Goal: Check status: Check status

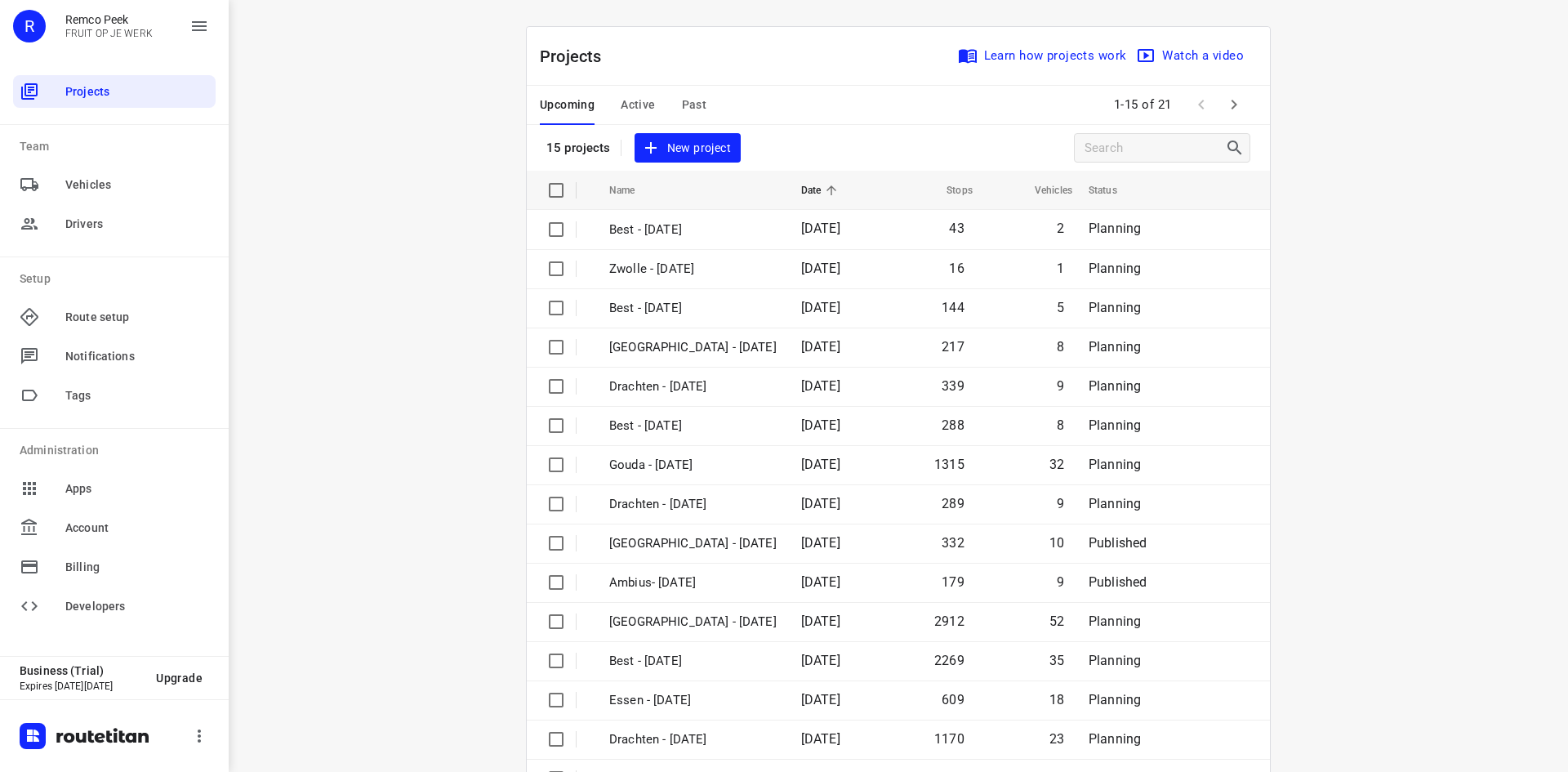
scroll to position [54, 0]
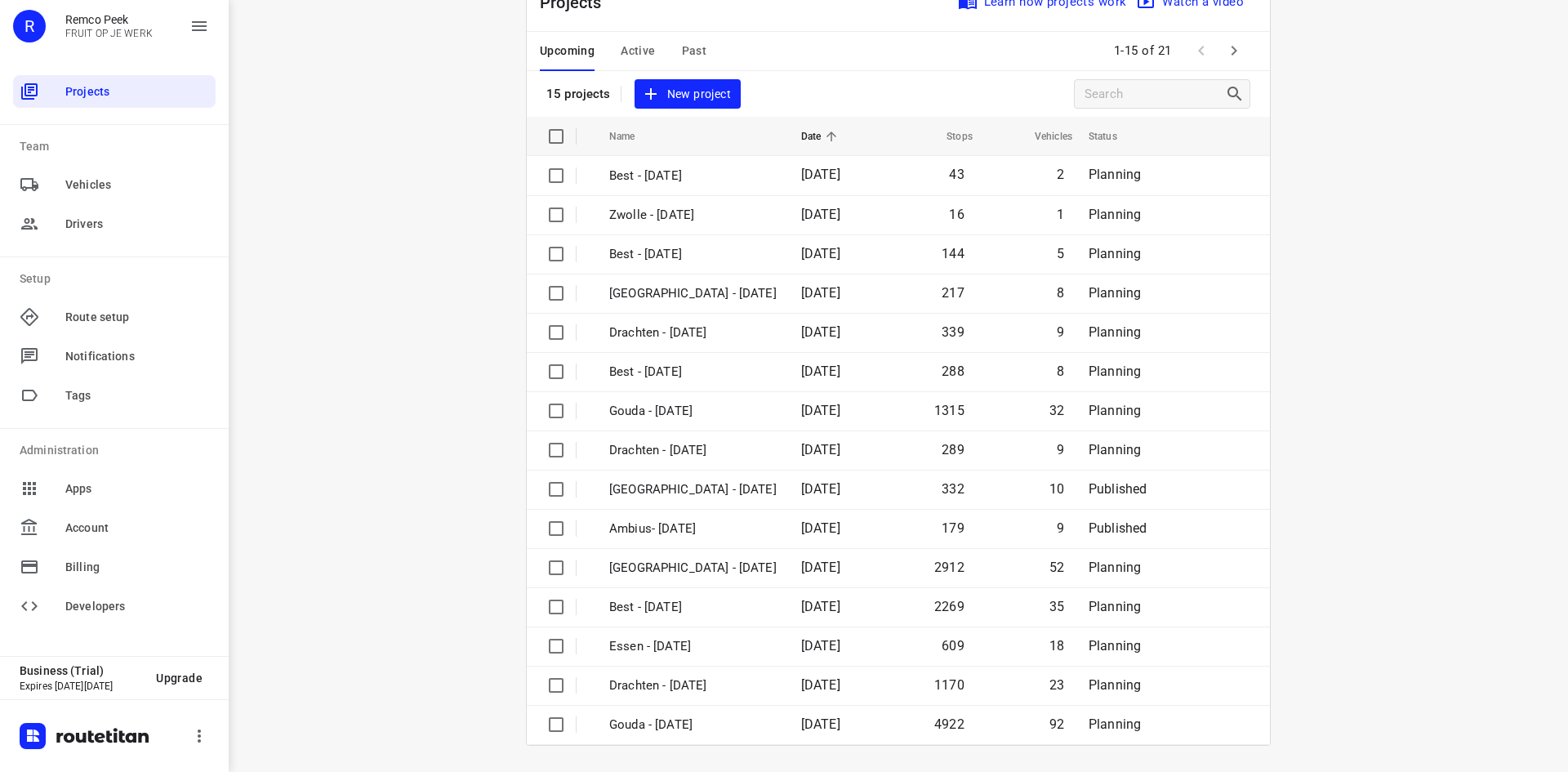
click at [687, 50] on span "Past" at bounding box center [694, 51] width 26 height 20
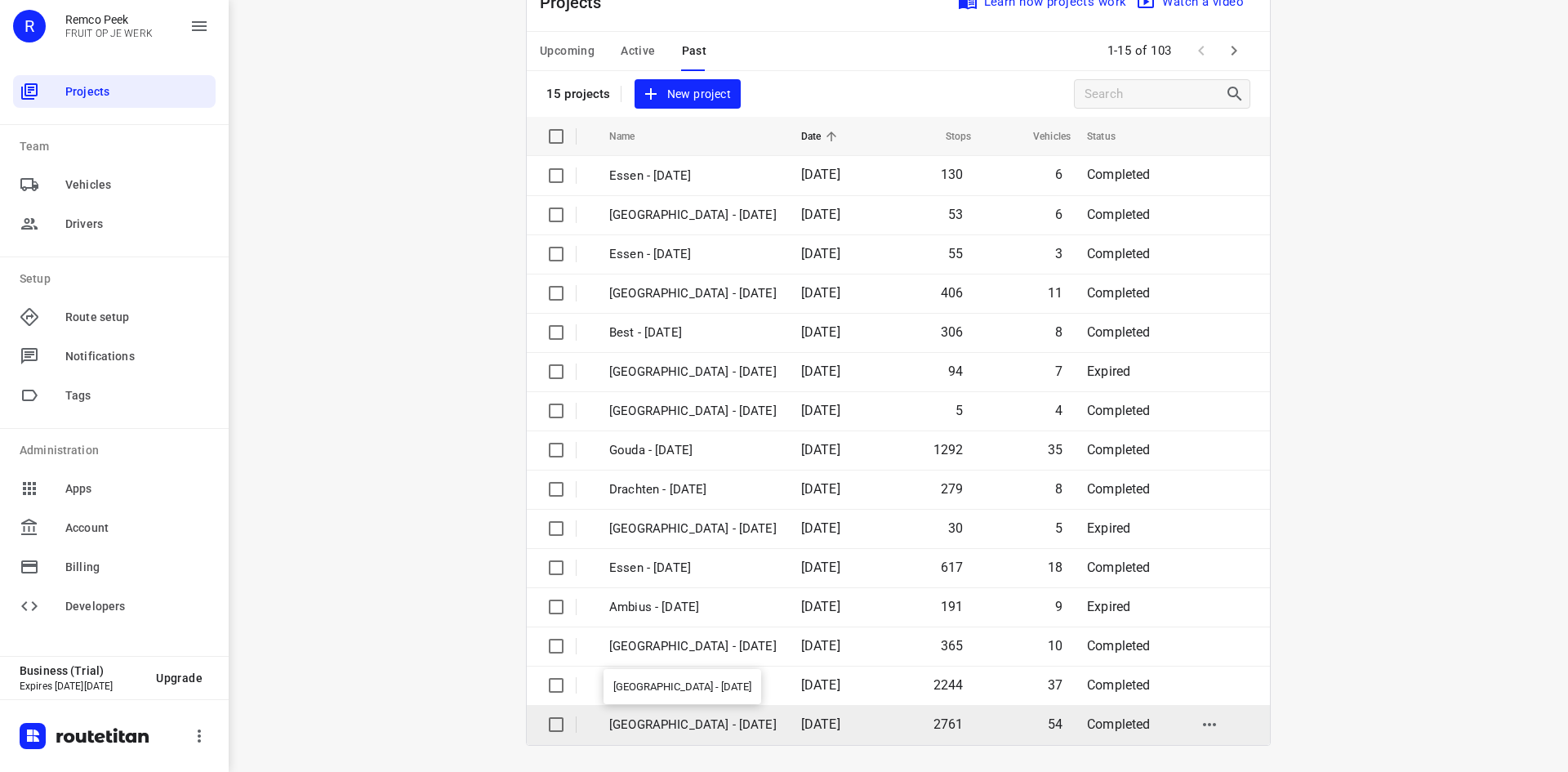
click at [674, 723] on p "[GEOGRAPHIC_DATA] - [DATE]" at bounding box center [693, 725] width 168 height 19
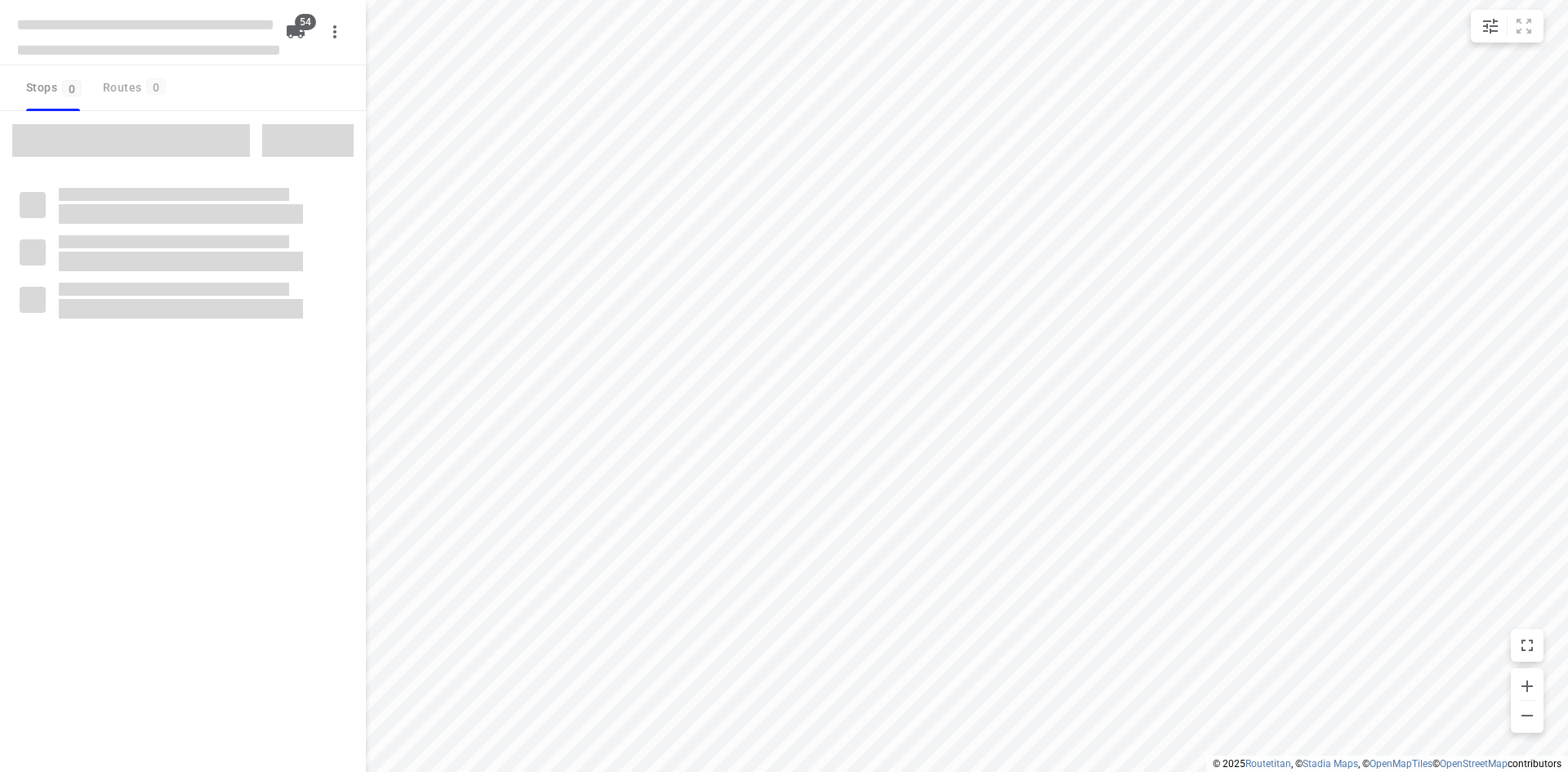
type input "distance"
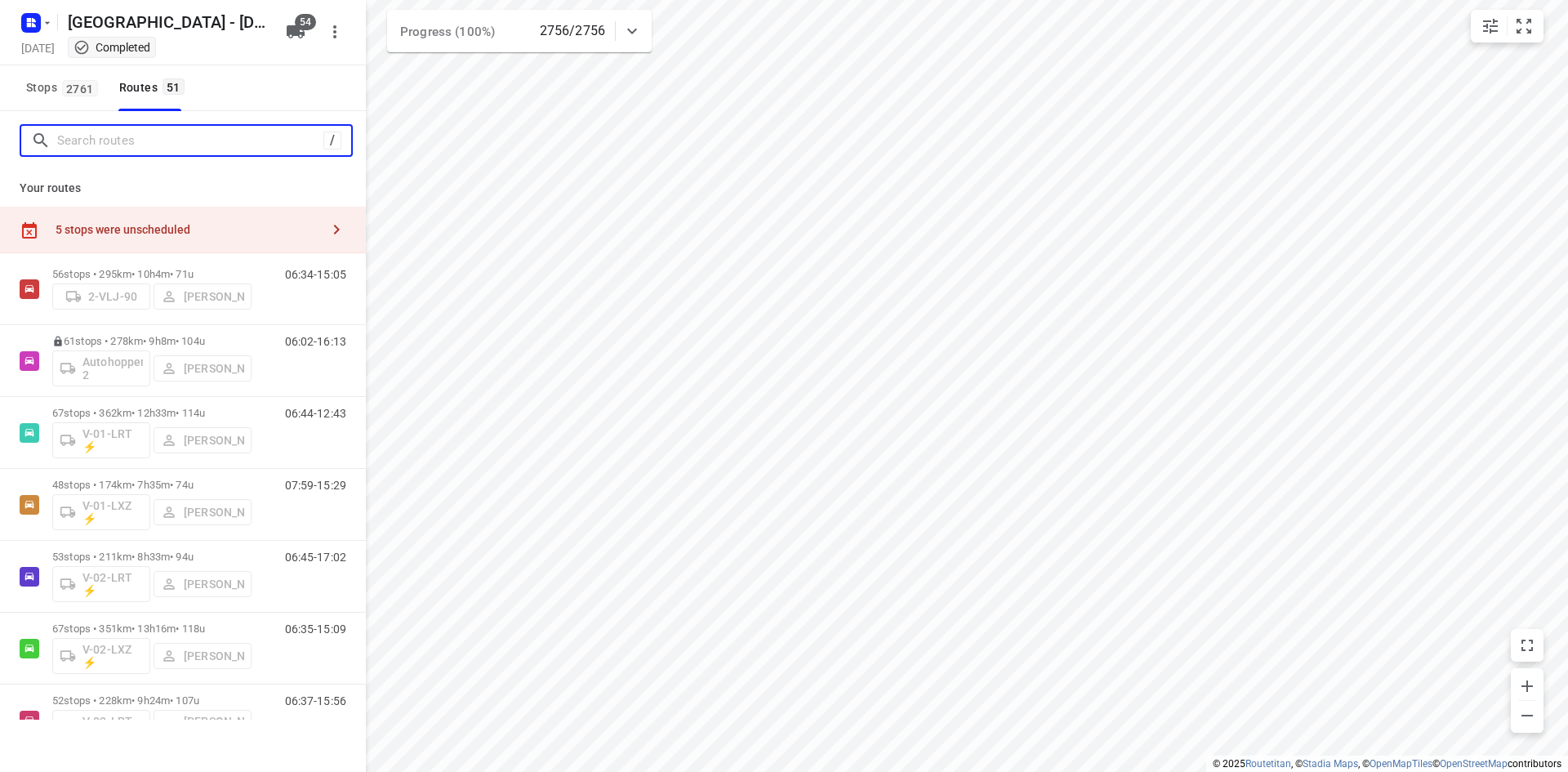
click at [135, 145] on input "Search routes" at bounding box center [190, 141] width 266 height 26
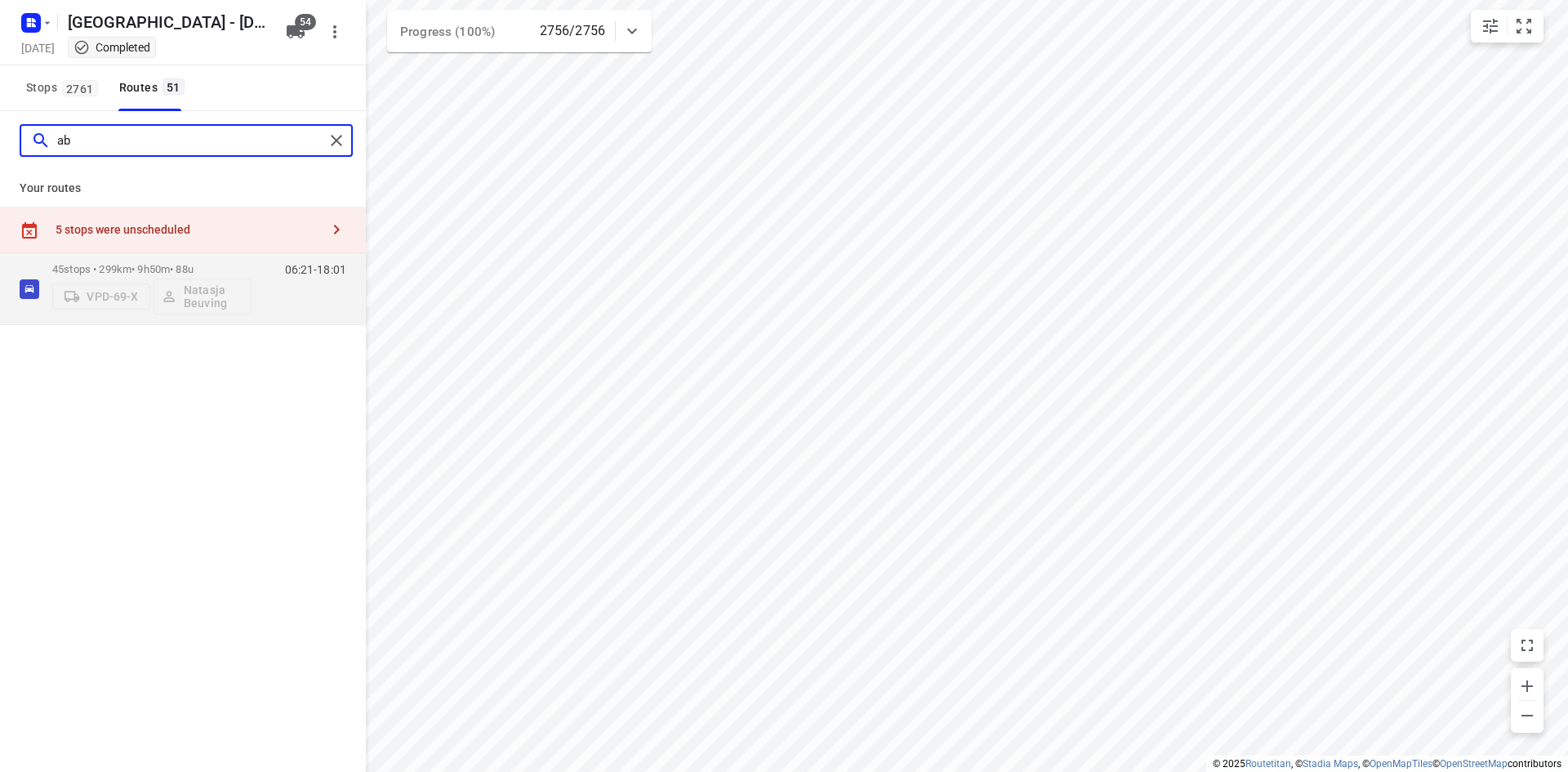
type input "a"
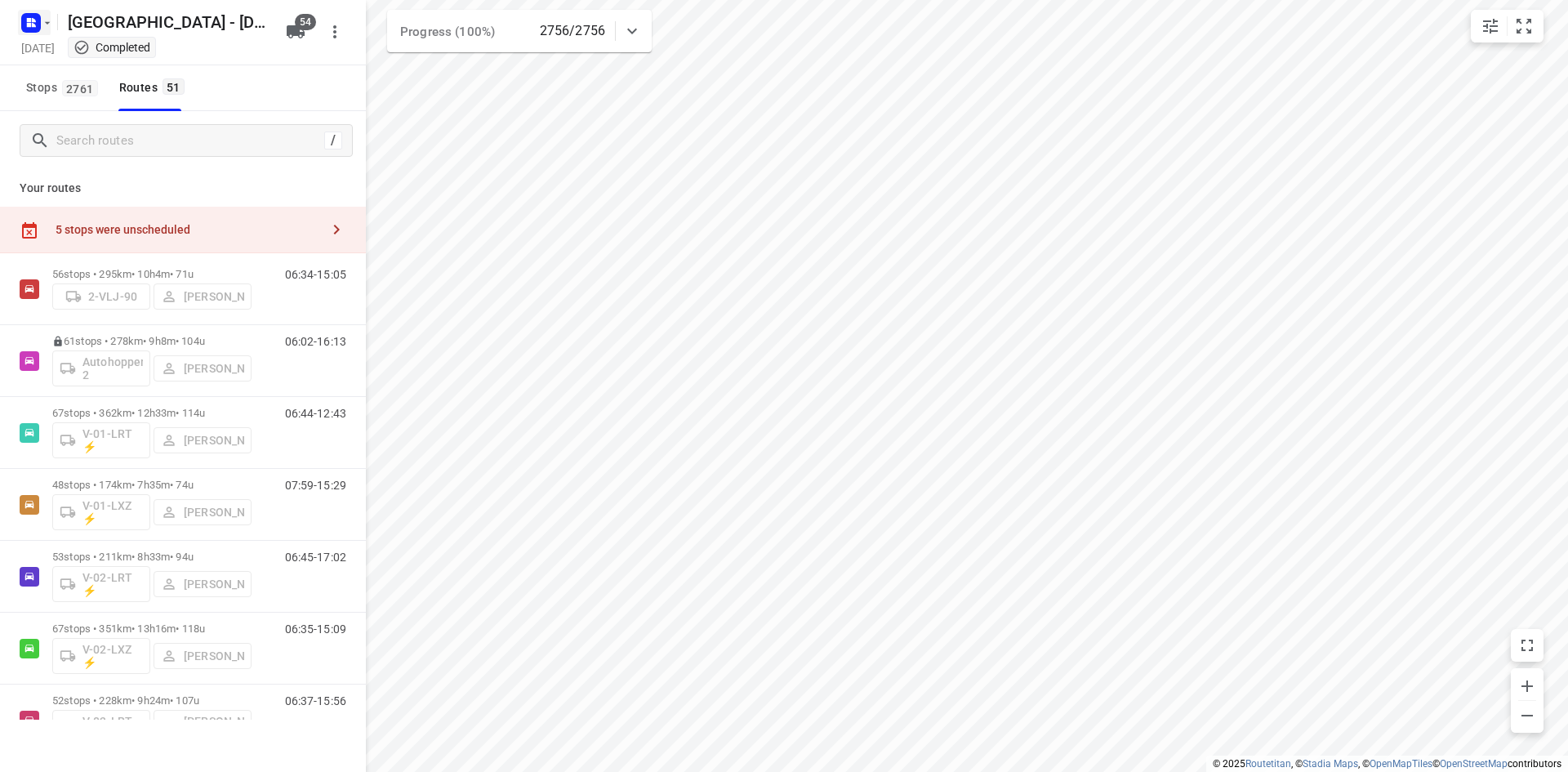
click at [31, 27] on rect "button" at bounding box center [31, 22] width 20 height 20
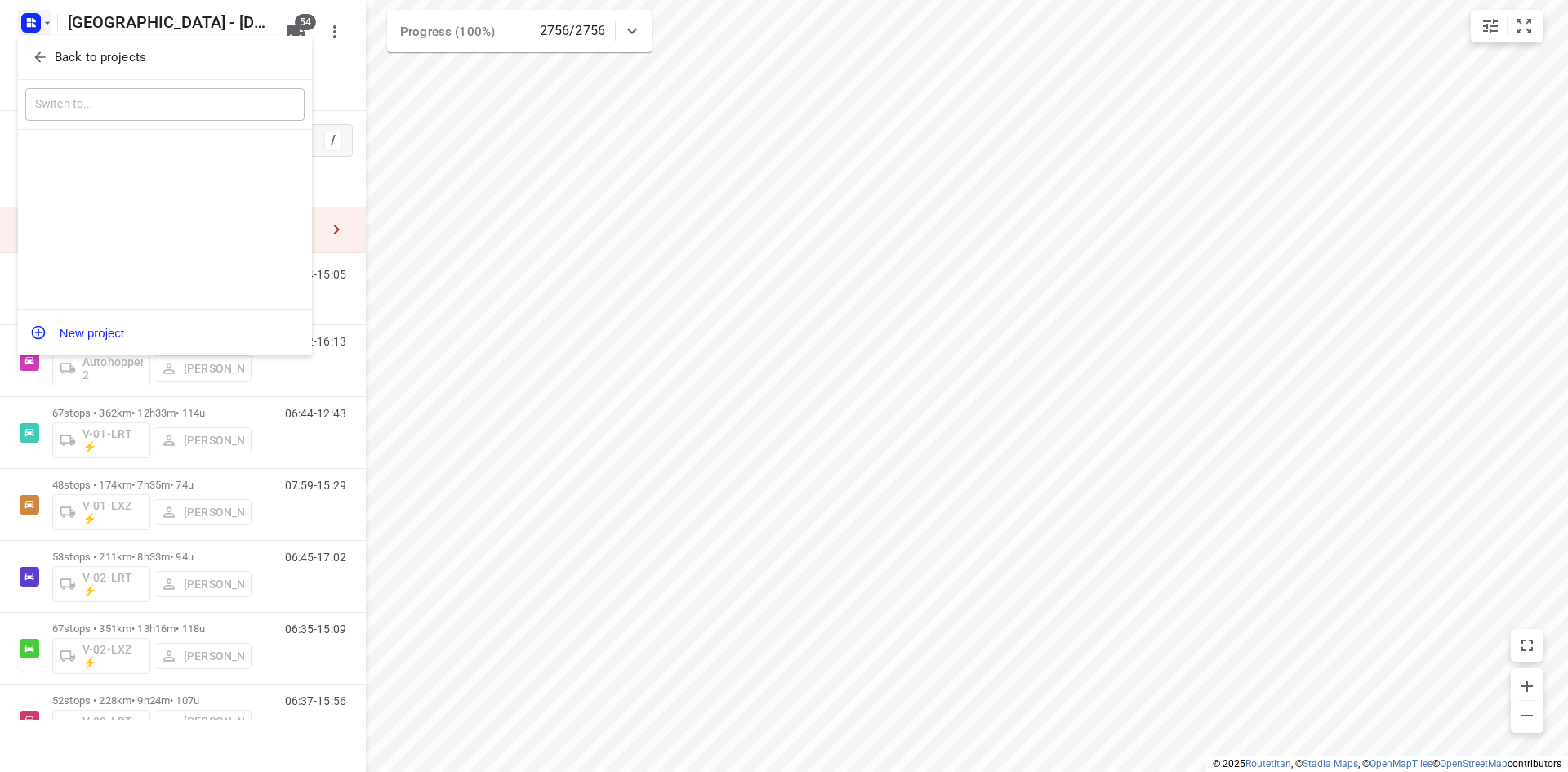
click at [36, 51] on icon "button" at bounding box center [39, 57] width 16 height 16
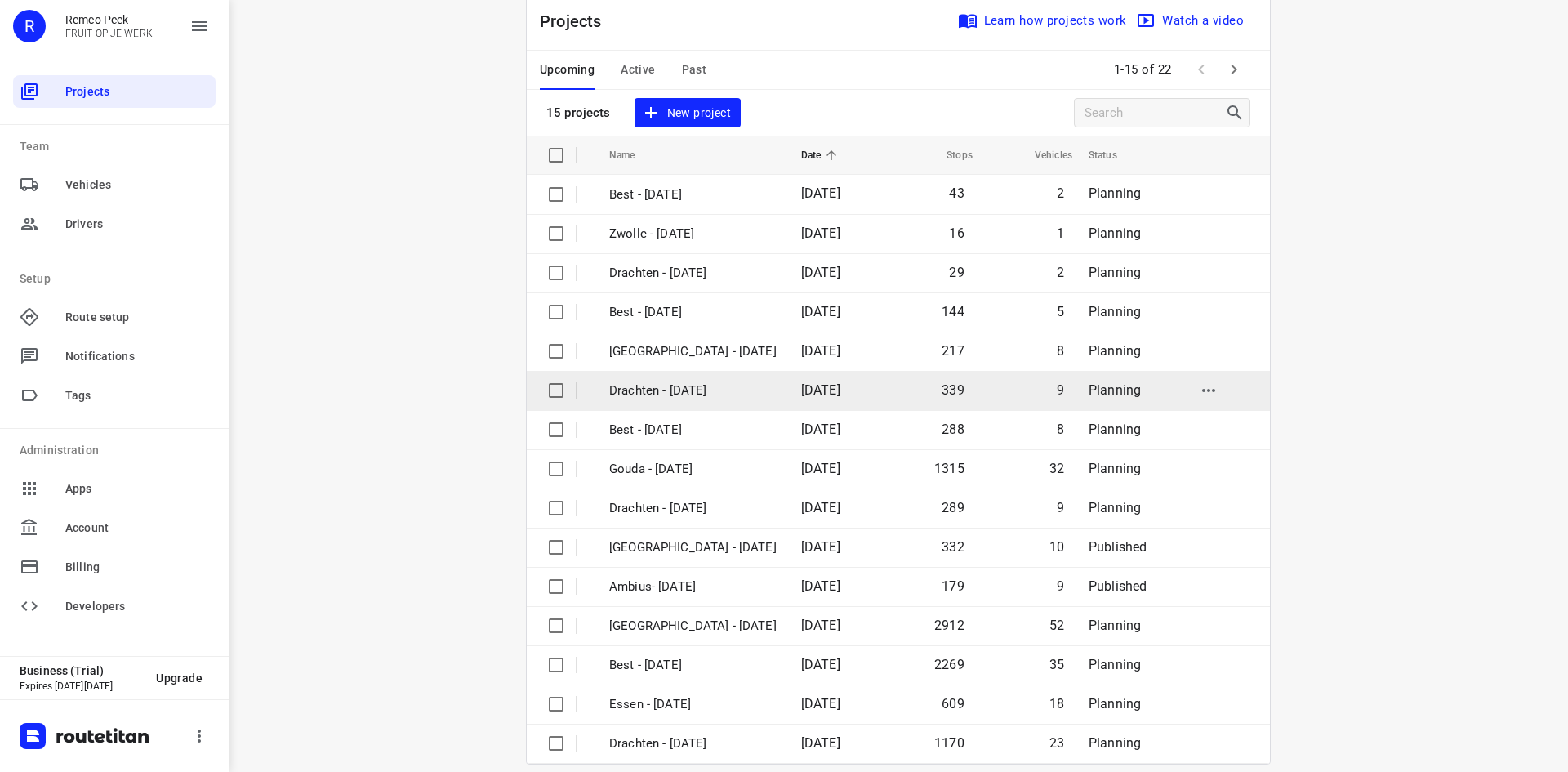
scroll to position [54, 0]
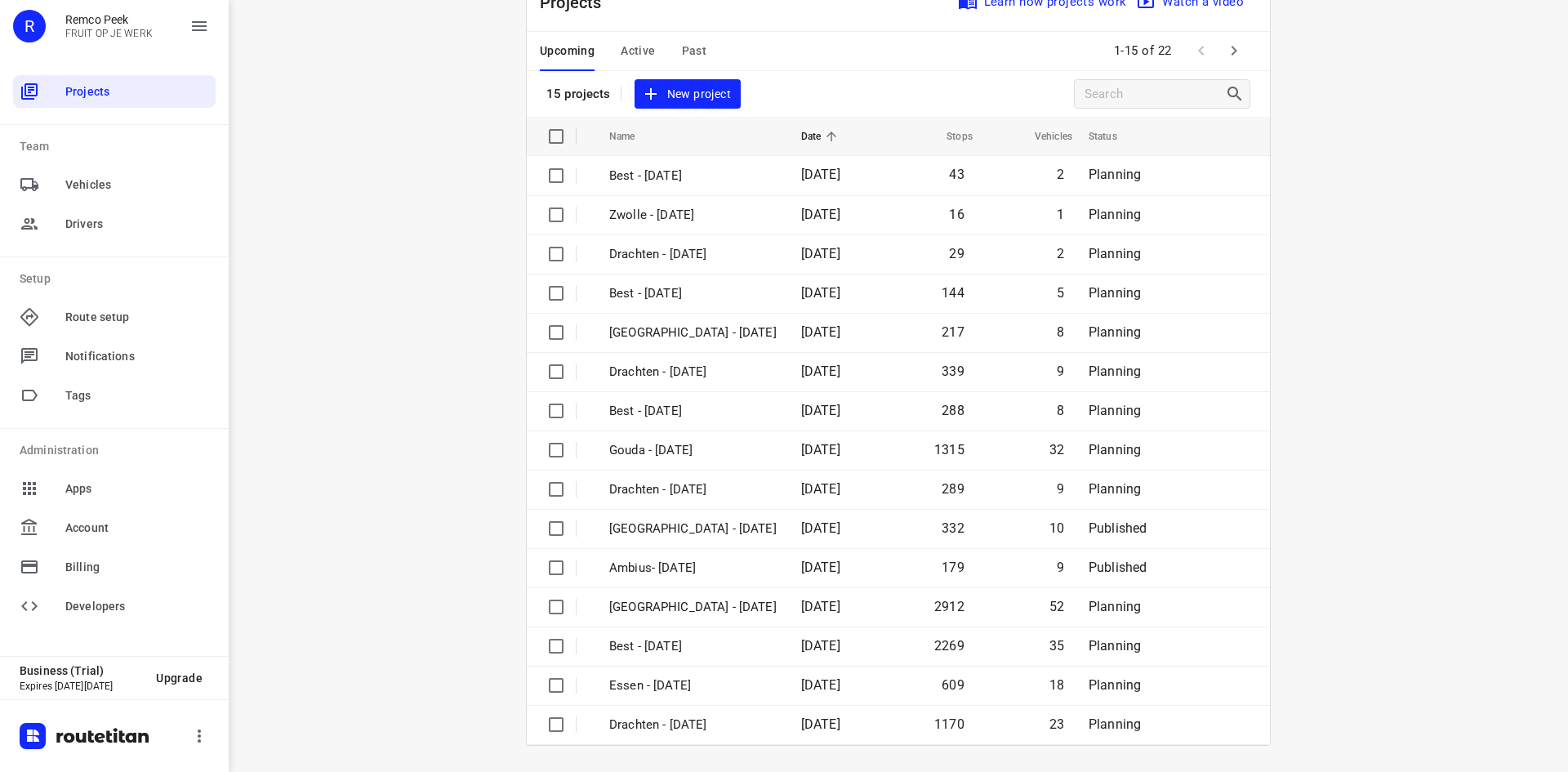
click at [696, 48] on span "Past" at bounding box center [694, 51] width 26 height 20
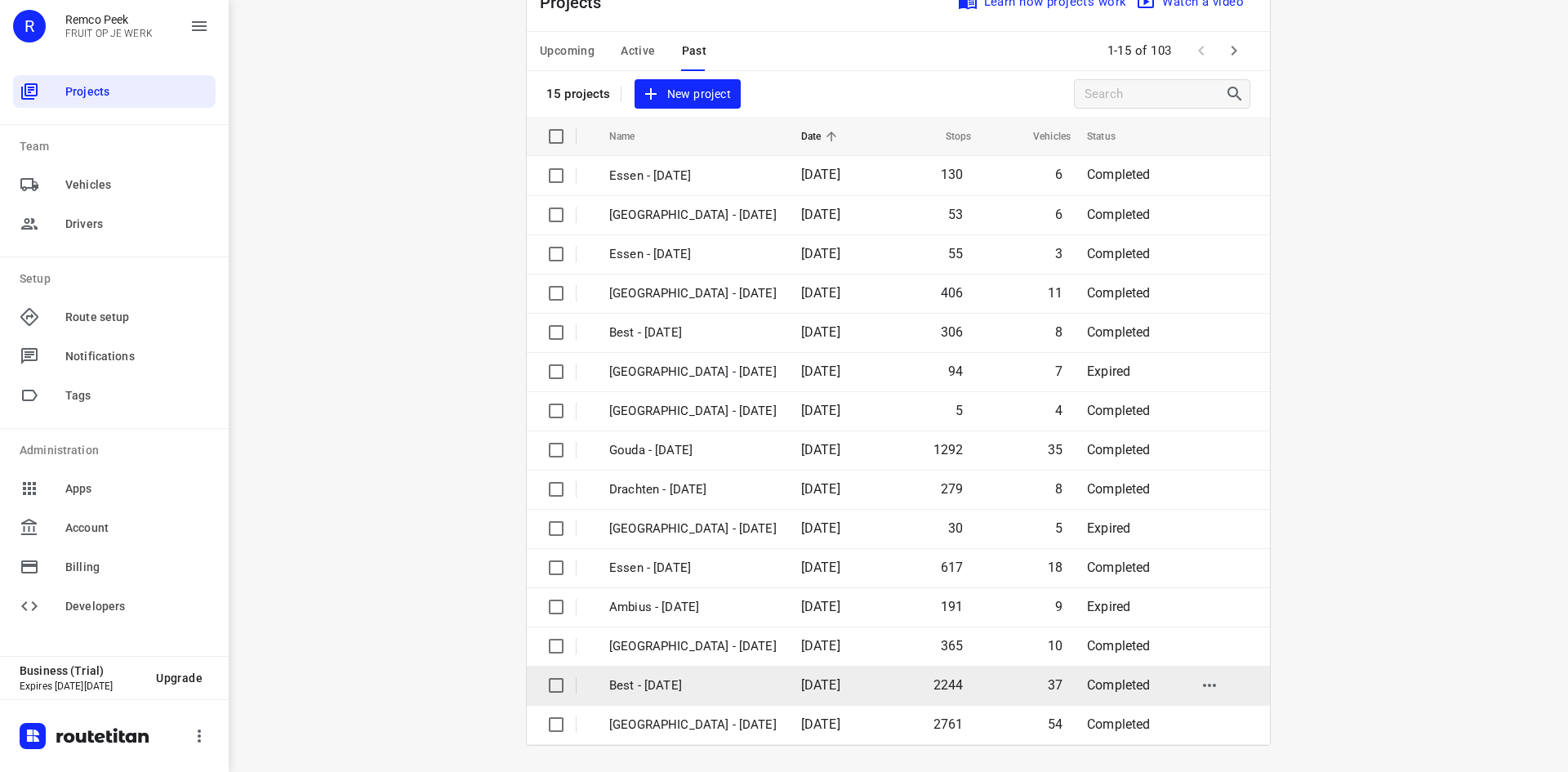
click at [671, 682] on p "Best - [DATE]" at bounding box center [693, 686] width 168 height 19
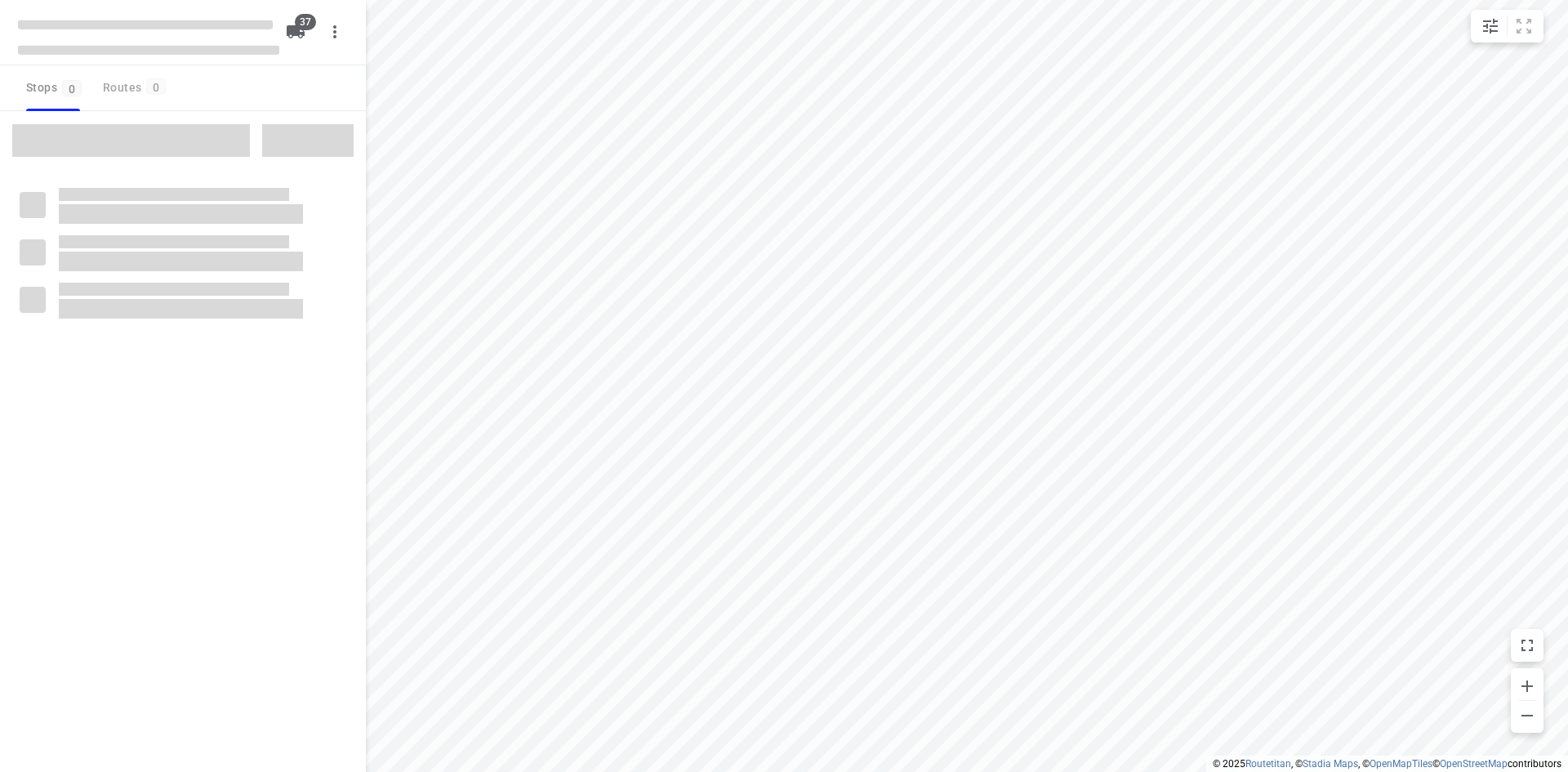
type input "distance"
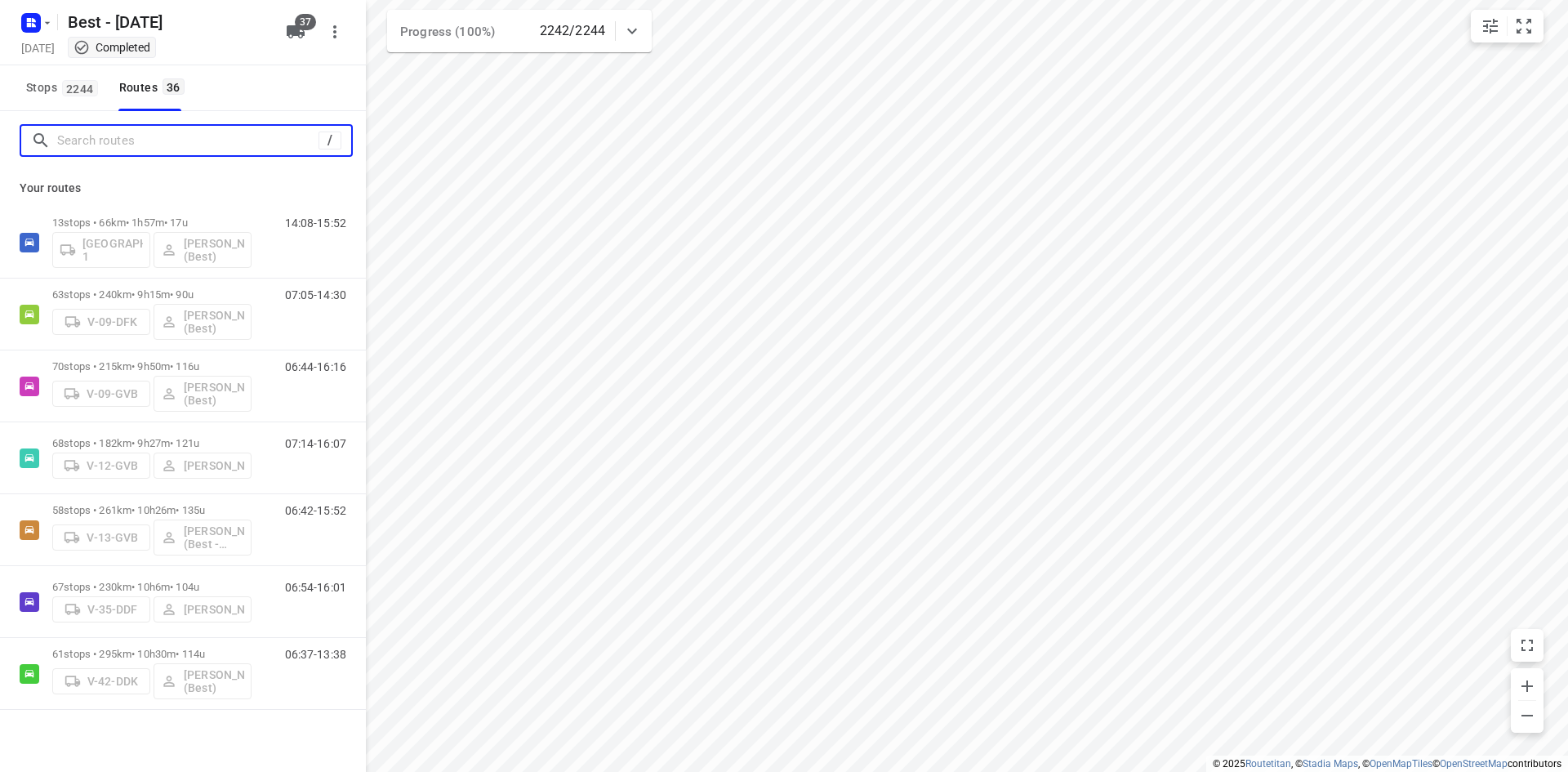
click at [218, 147] on input "Search routes" at bounding box center [187, 141] width 261 height 26
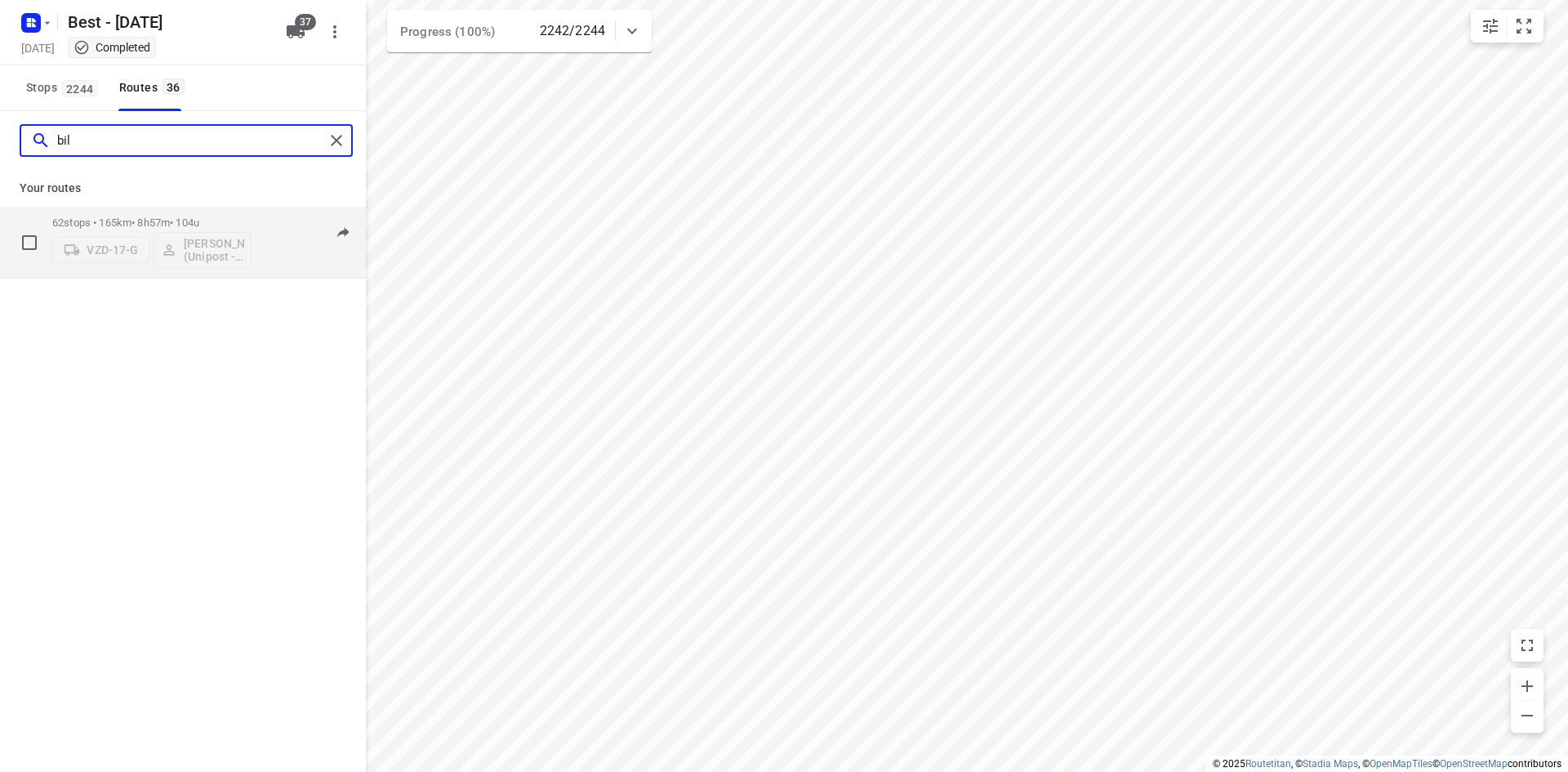
type input "bil"
click at [236, 215] on div "62 stops • 165km • 8h57m • 104u VZD-17-G Bilal Alzeadi (Unipost - Best - ZZP)" at bounding box center [151, 243] width 199 height 68
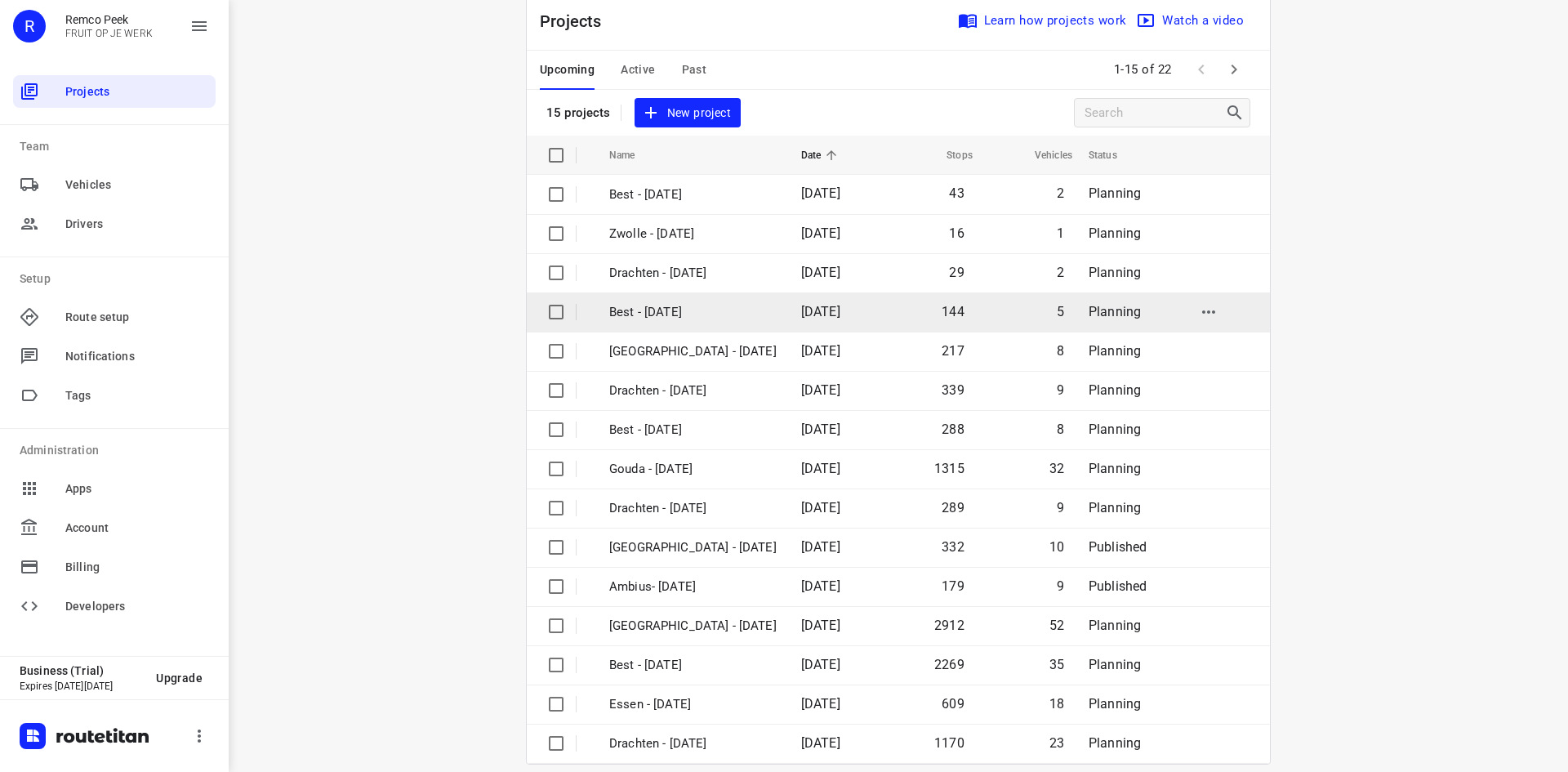
scroll to position [54, 0]
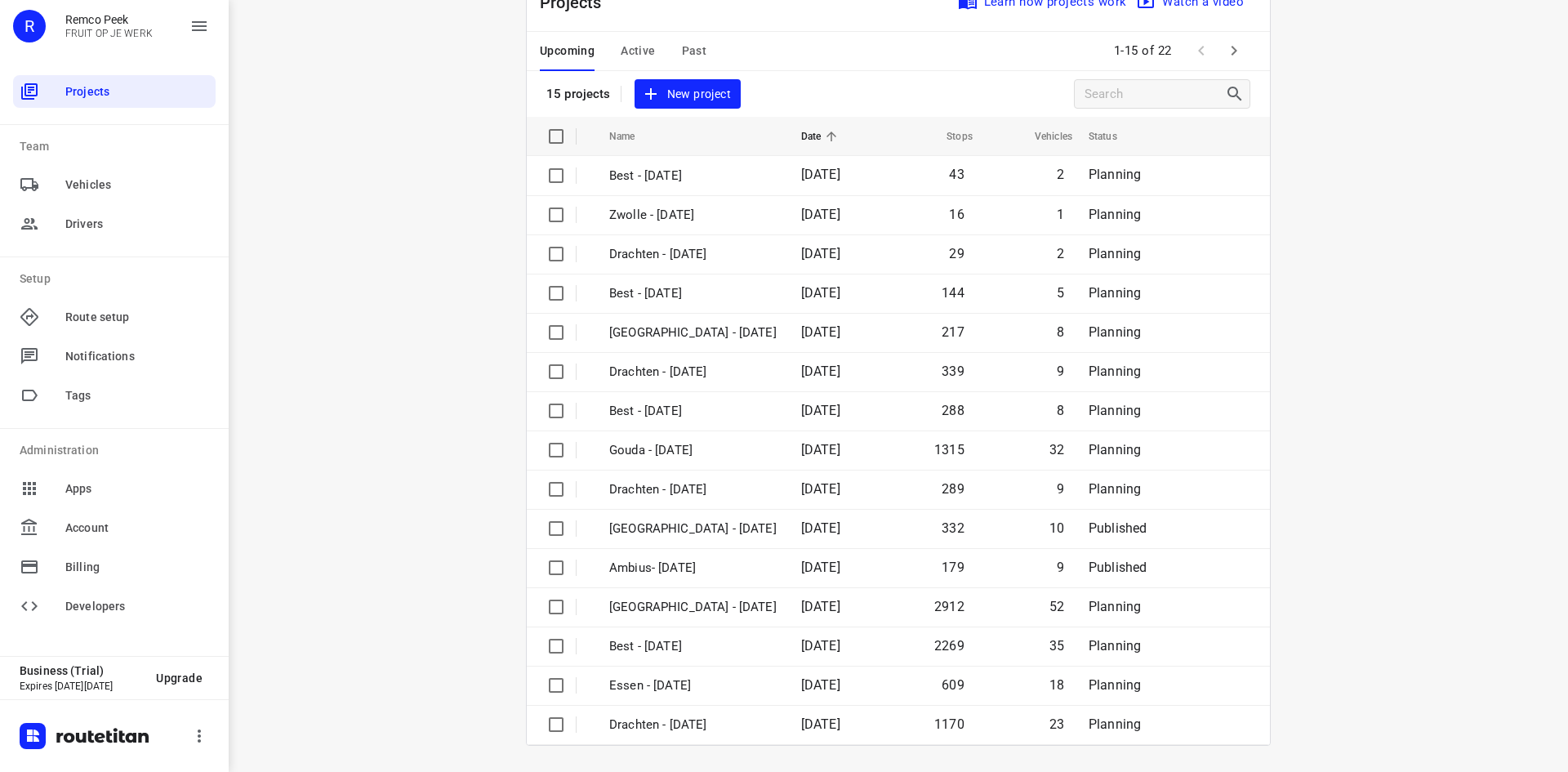
click at [681, 51] on span "Past" at bounding box center [694, 51] width 26 height 20
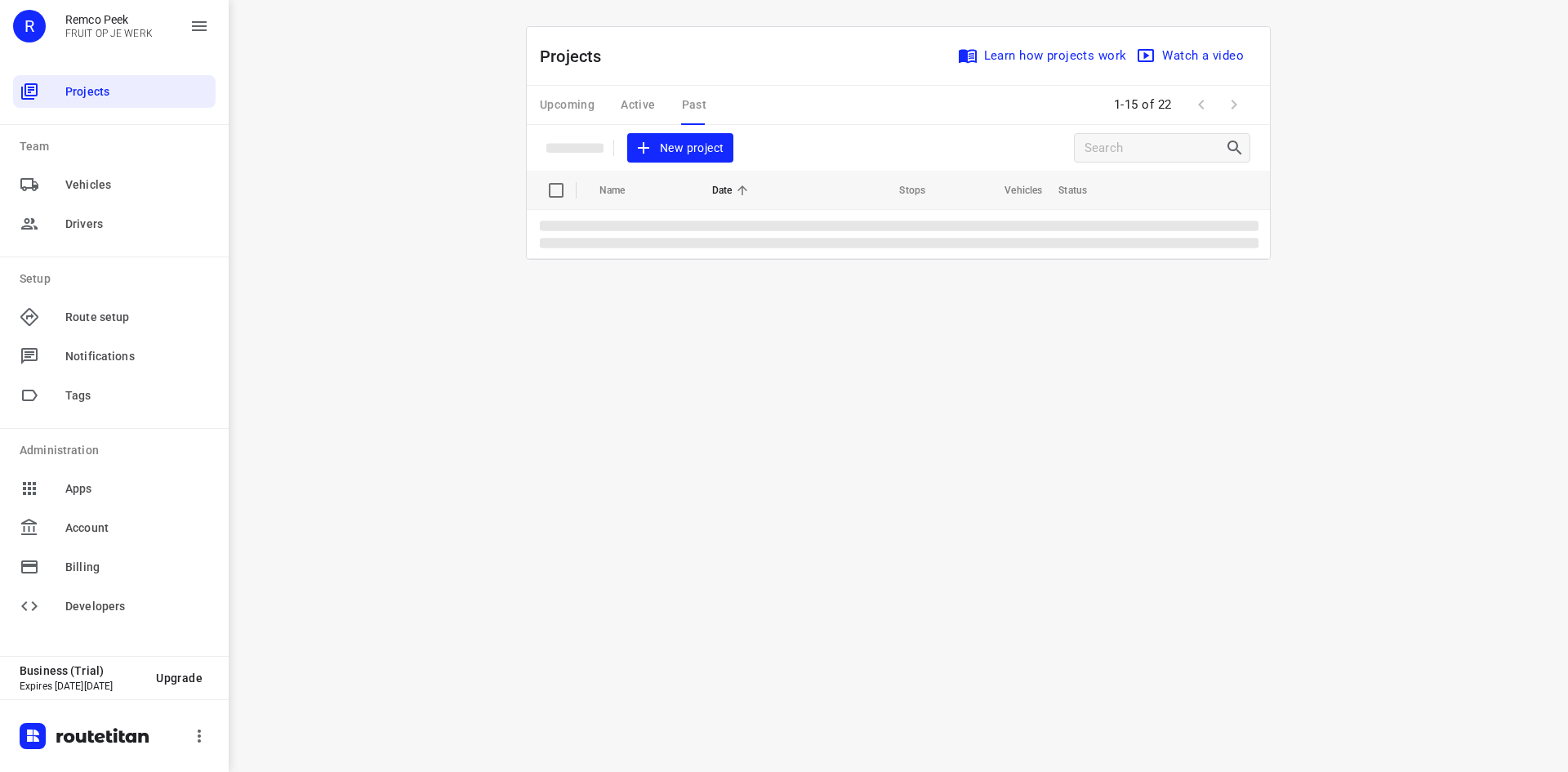
scroll to position [0, 0]
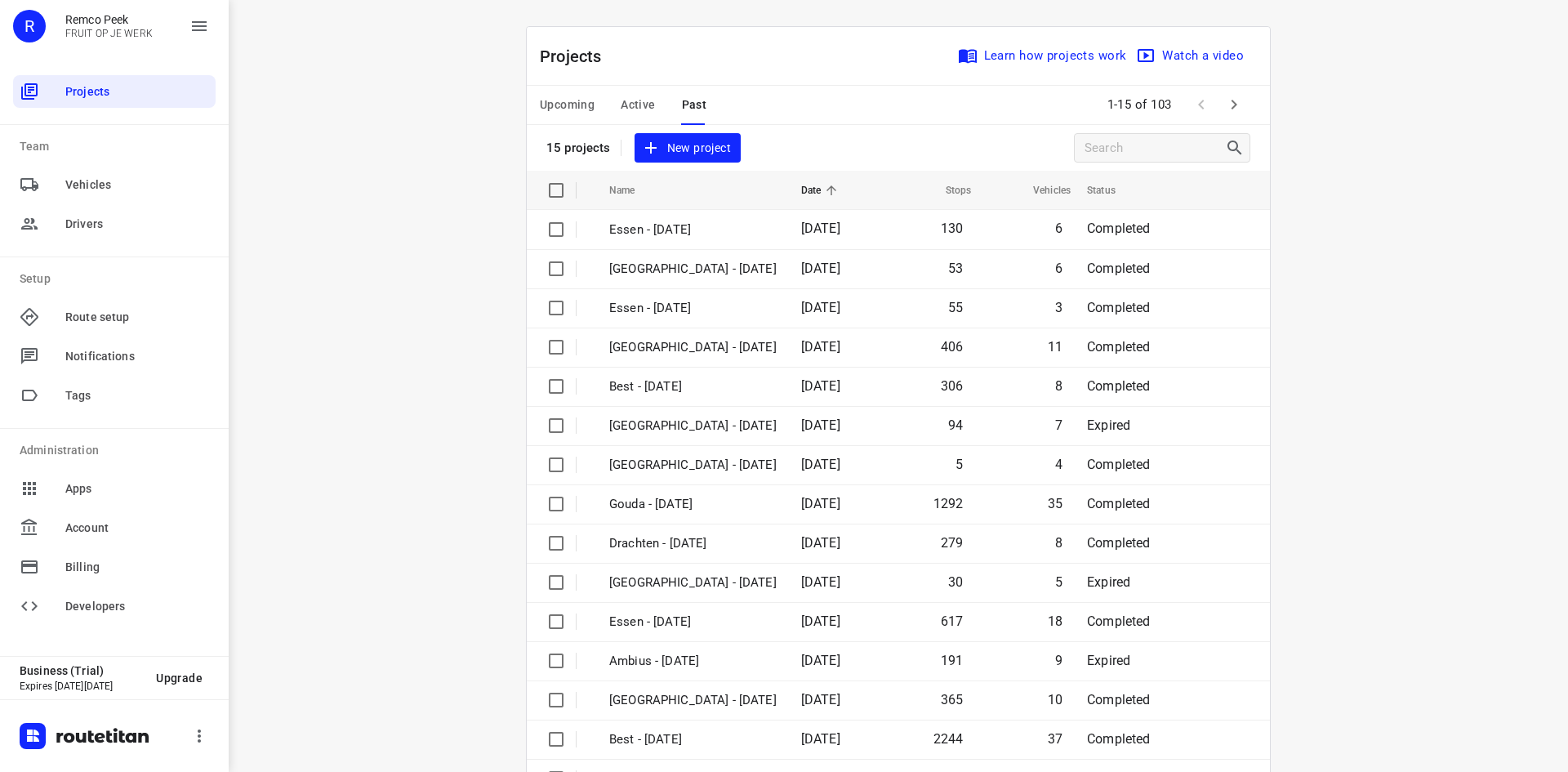
click at [818, 100] on div "Upcoming Active Past 1-15 of 103" at bounding box center [898, 106] width 743 height 39
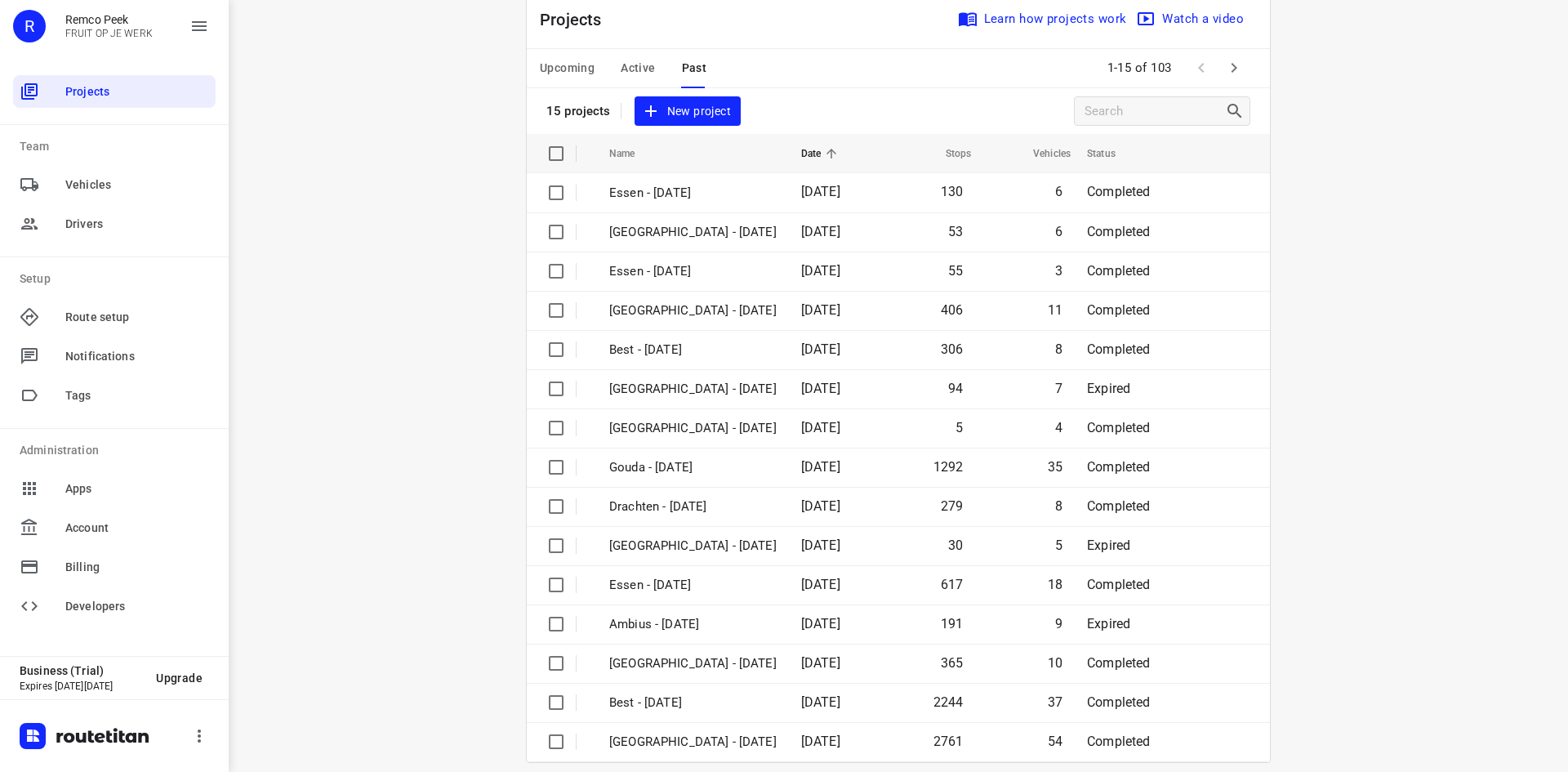
scroll to position [54, 0]
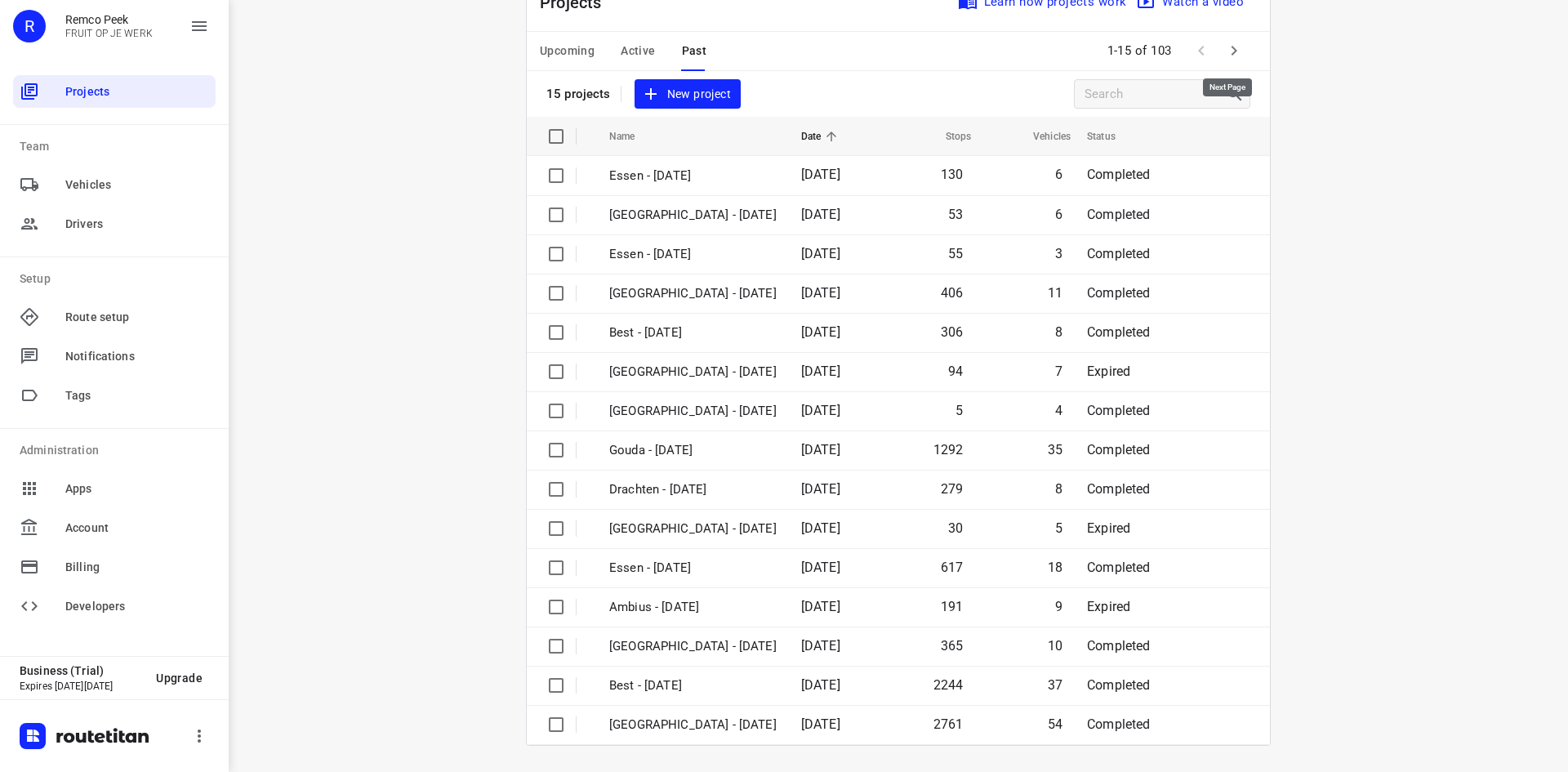
click at [1231, 45] on icon "button" at bounding box center [1234, 50] width 20 height 20
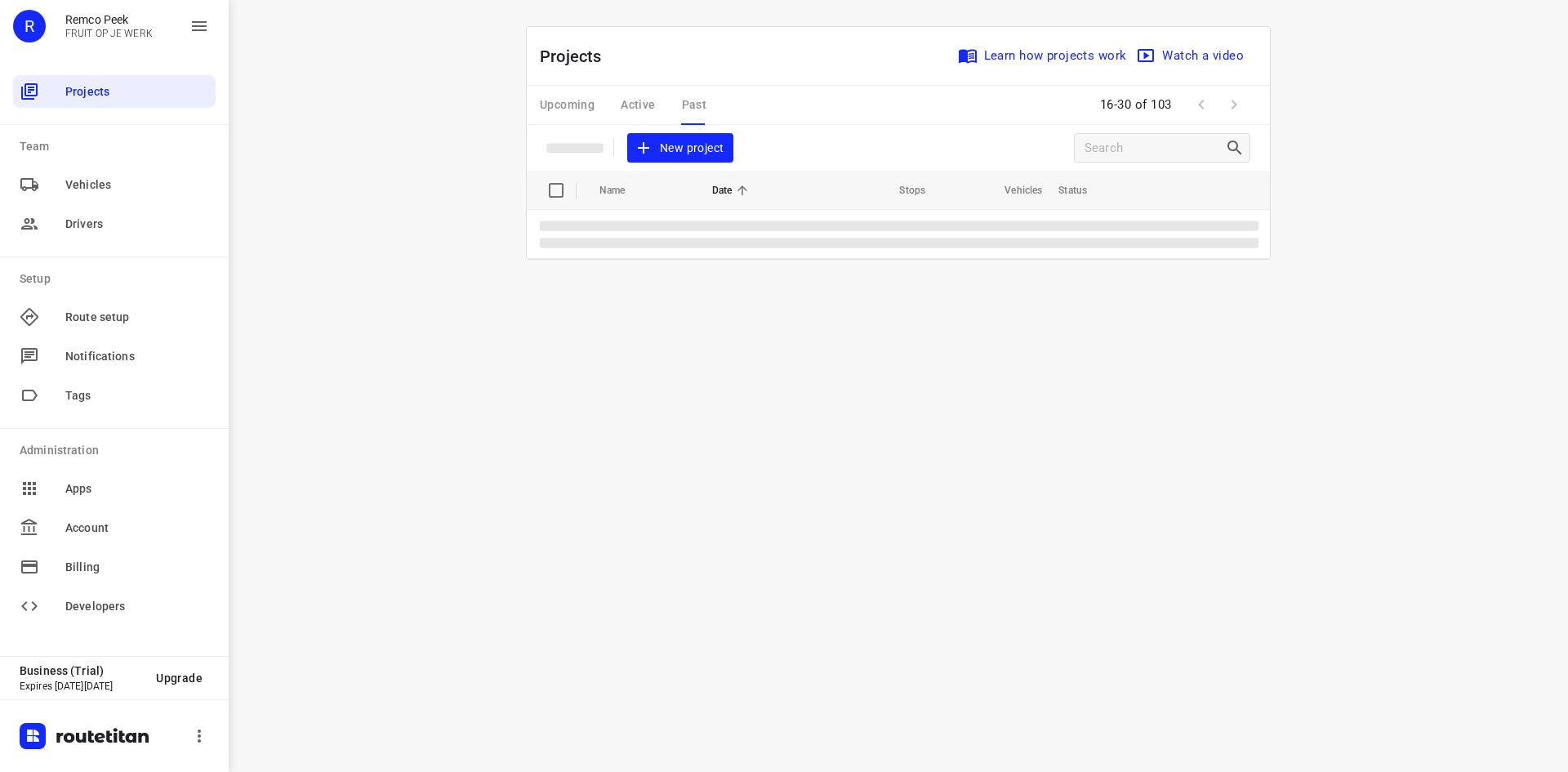
scroll to position [0, 0]
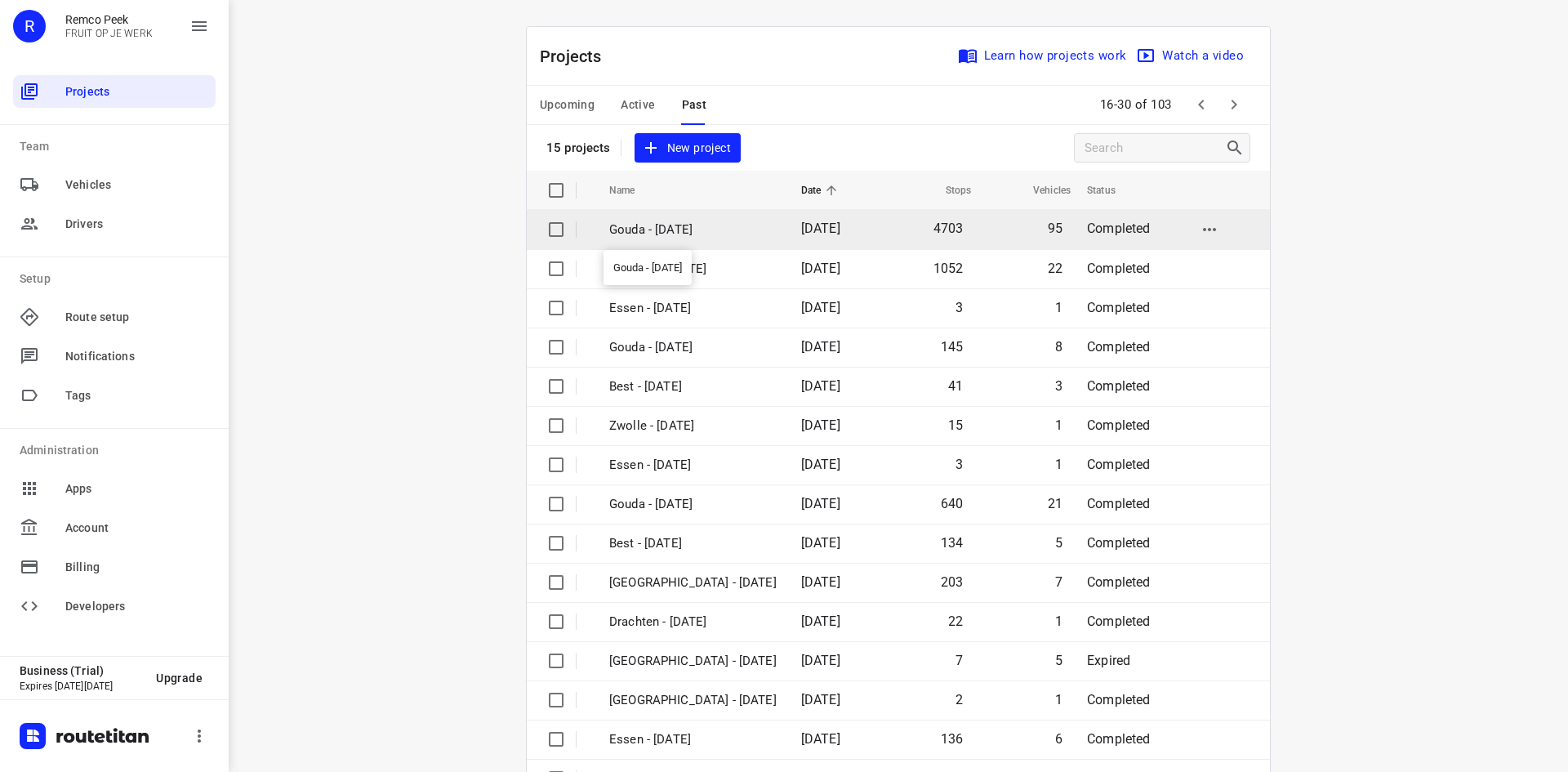
click at [710, 234] on p "Gouda - [DATE]" at bounding box center [693, 230] width 168 height 19
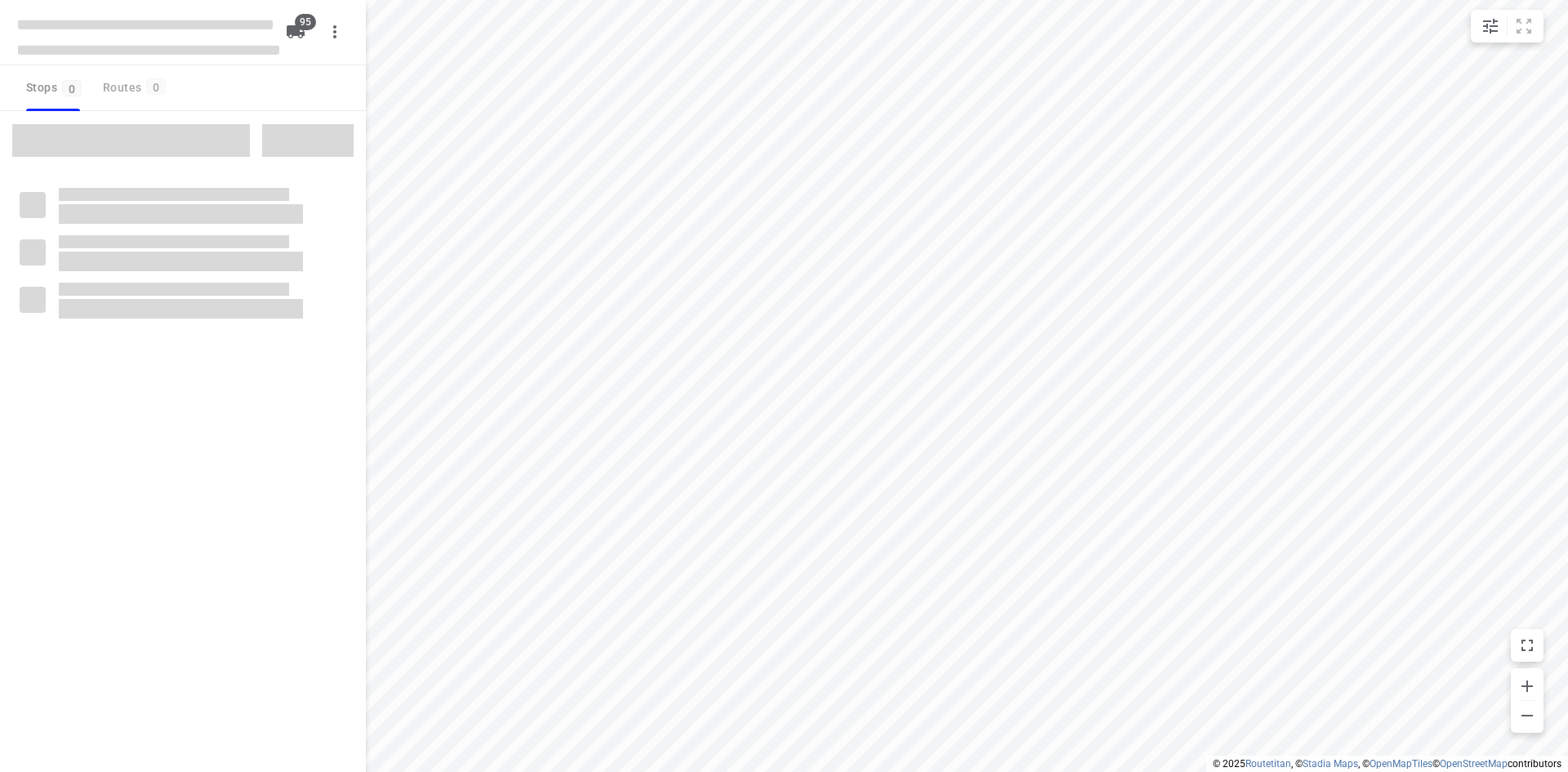
type input "distance"
checkbox input "true"
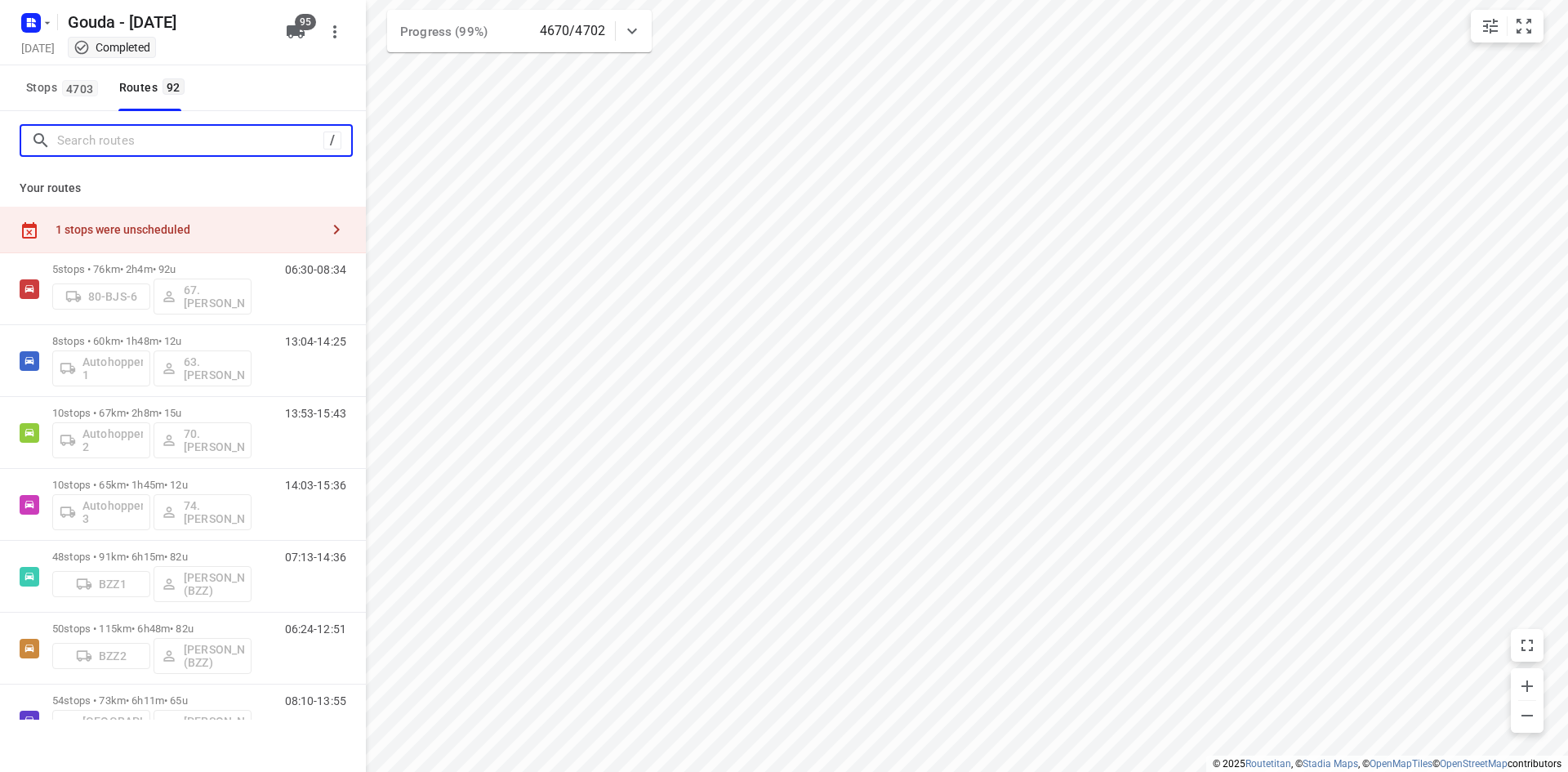
click at [203, 144] on input "Search routes" at bounding box center [190, 141] width 266 height 26
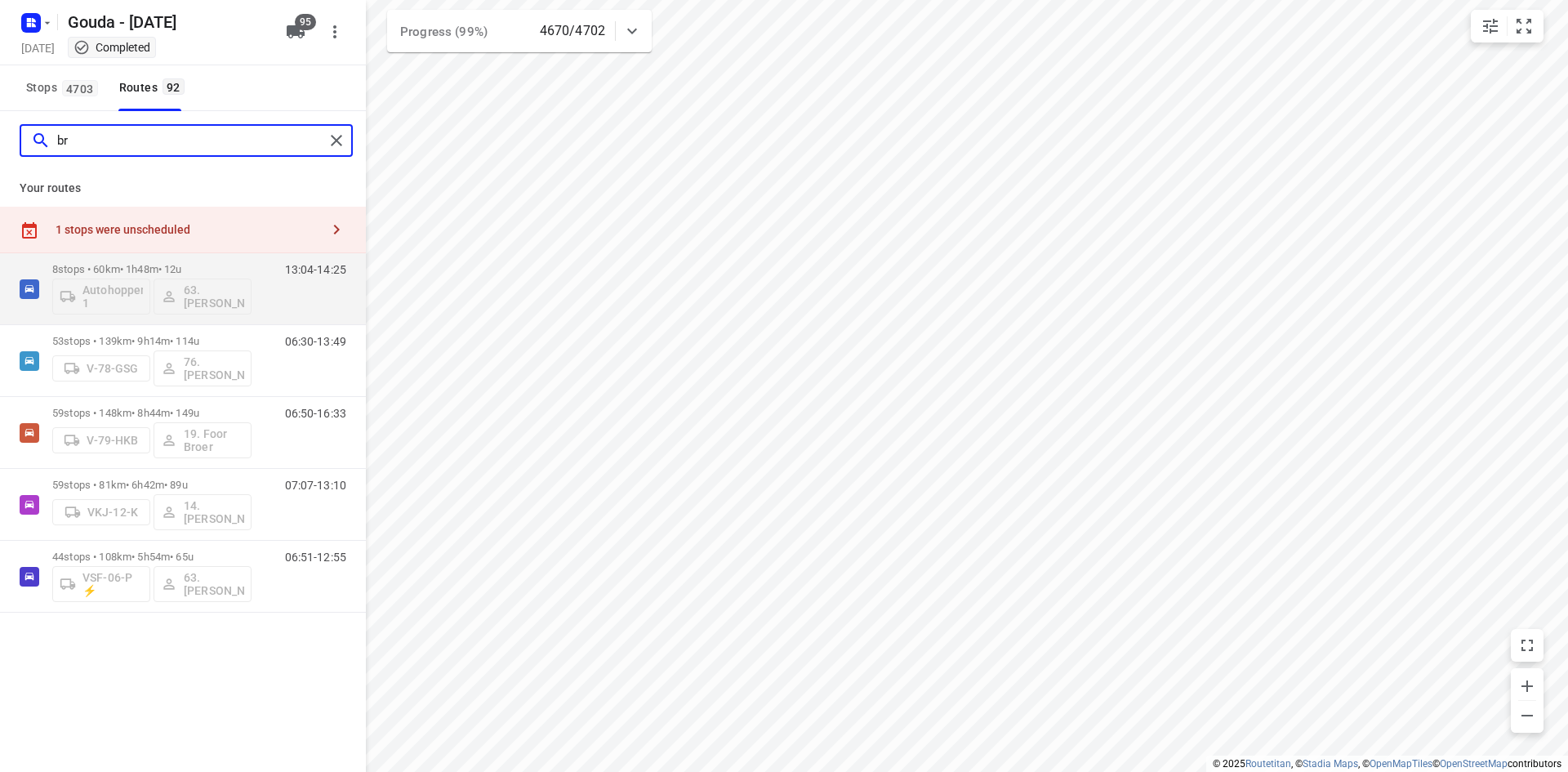
type input "b"
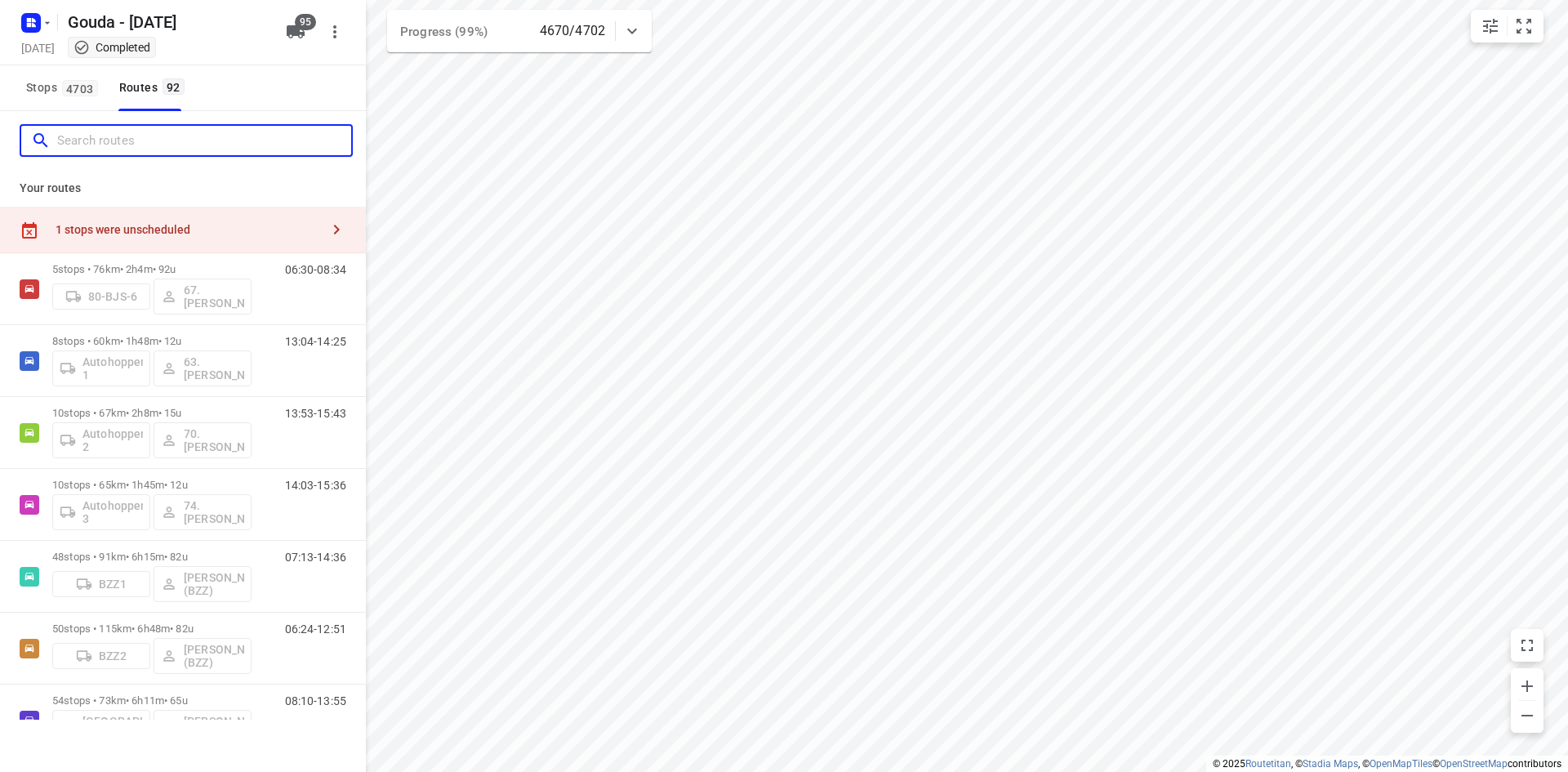
click at [230, 138] on input "Search routes" at bounding box center [204, 141] width 294 height 26
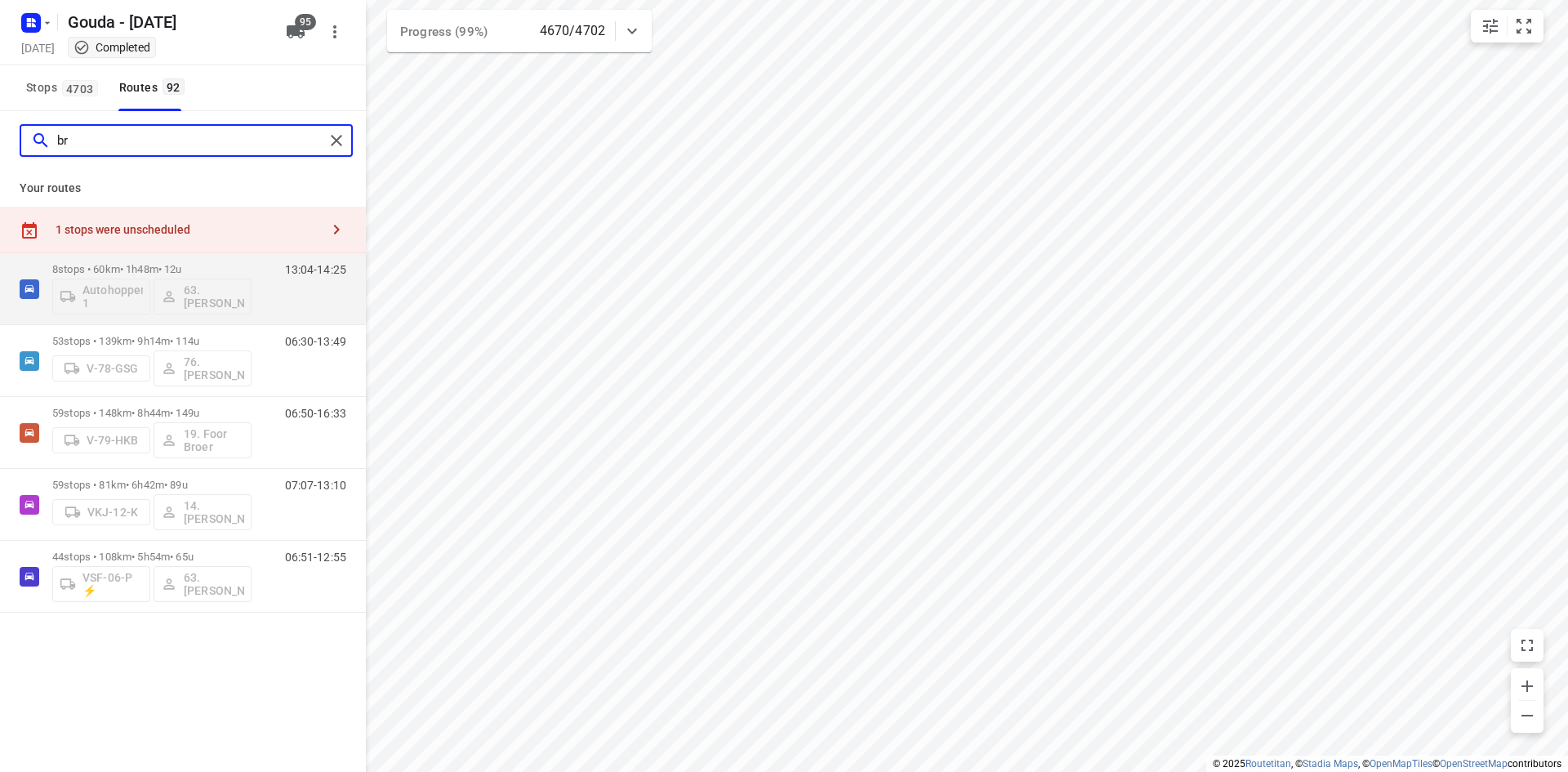
type input "b"
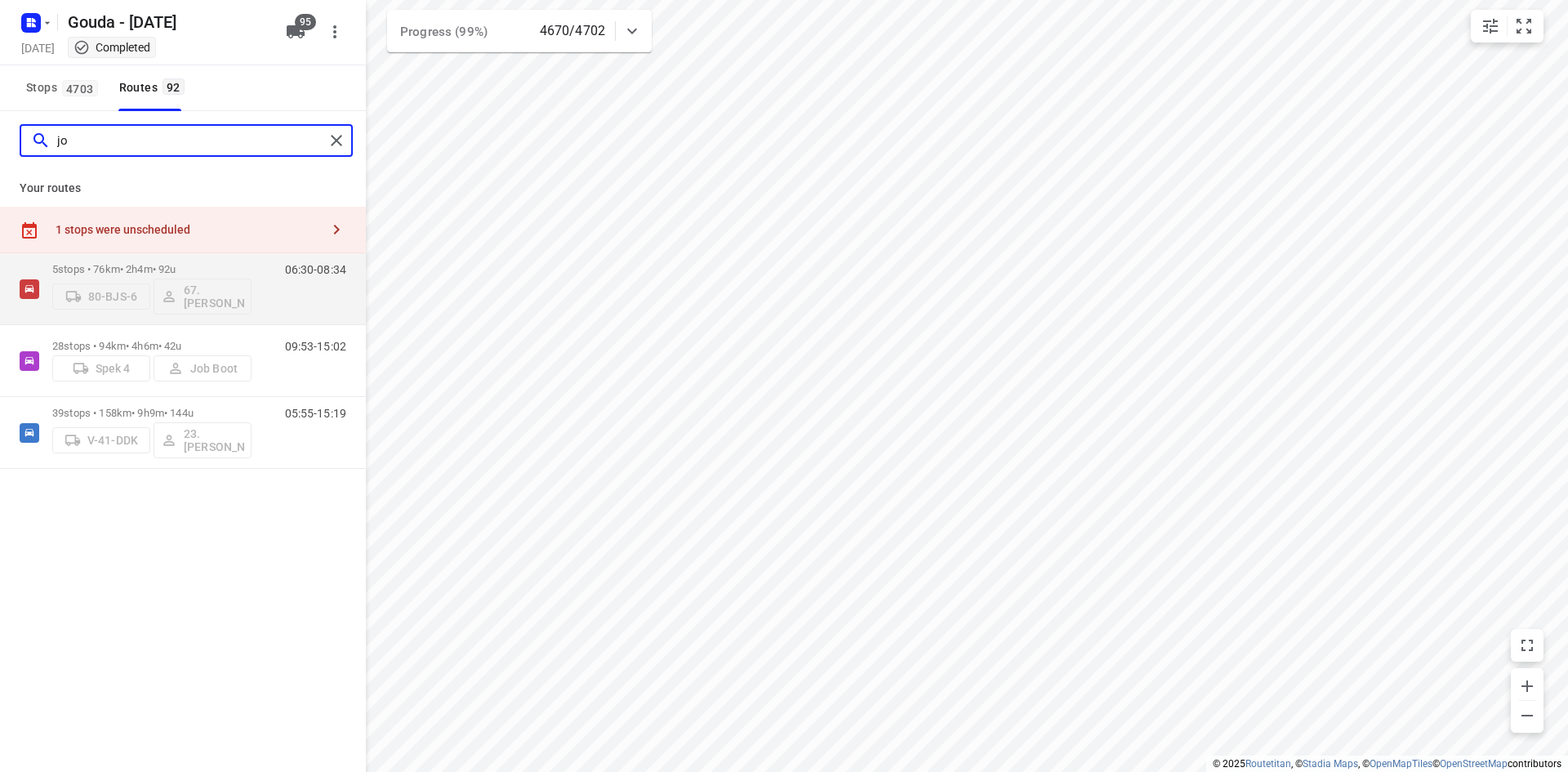
type input "j"
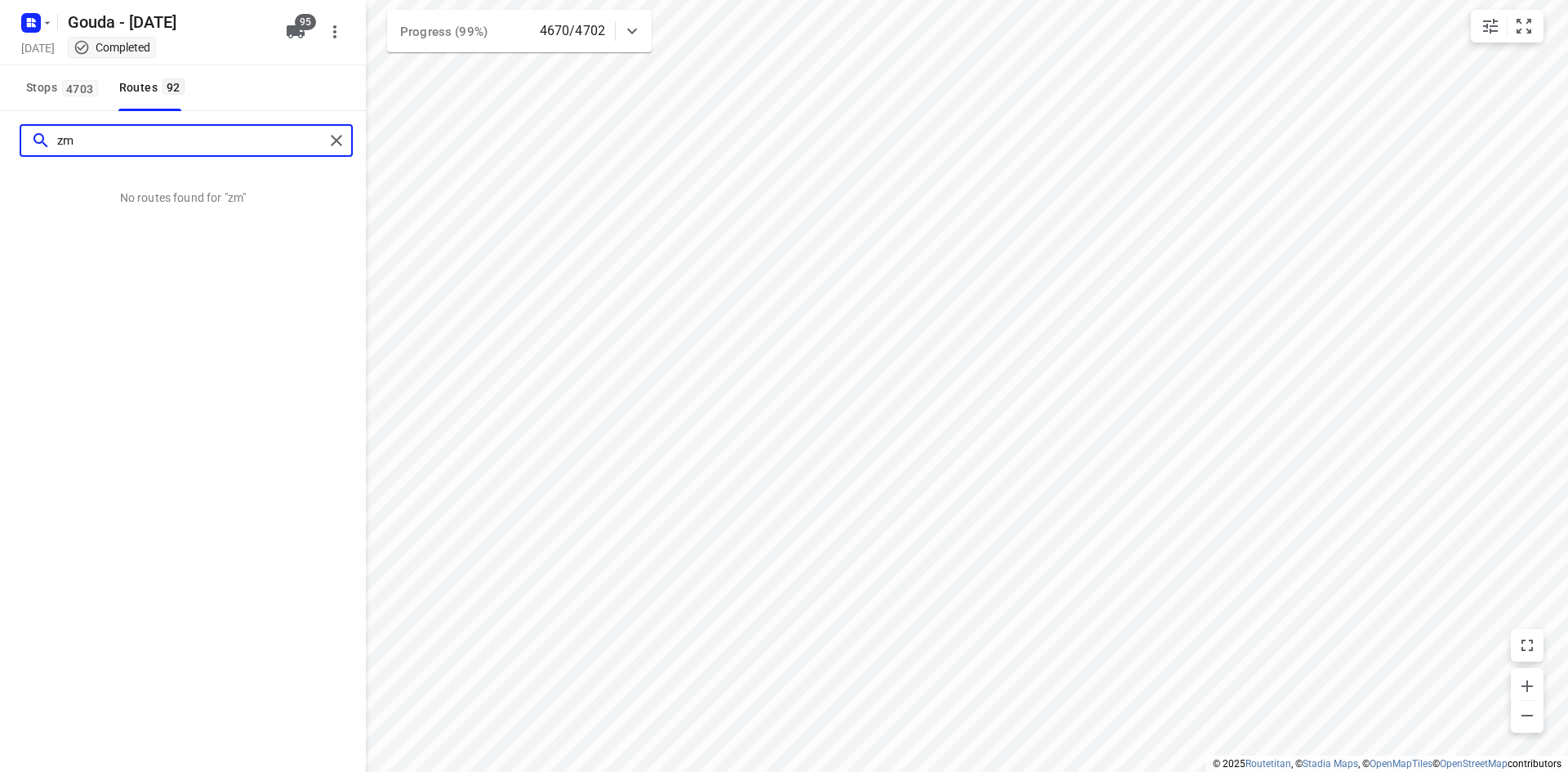
type input "z"
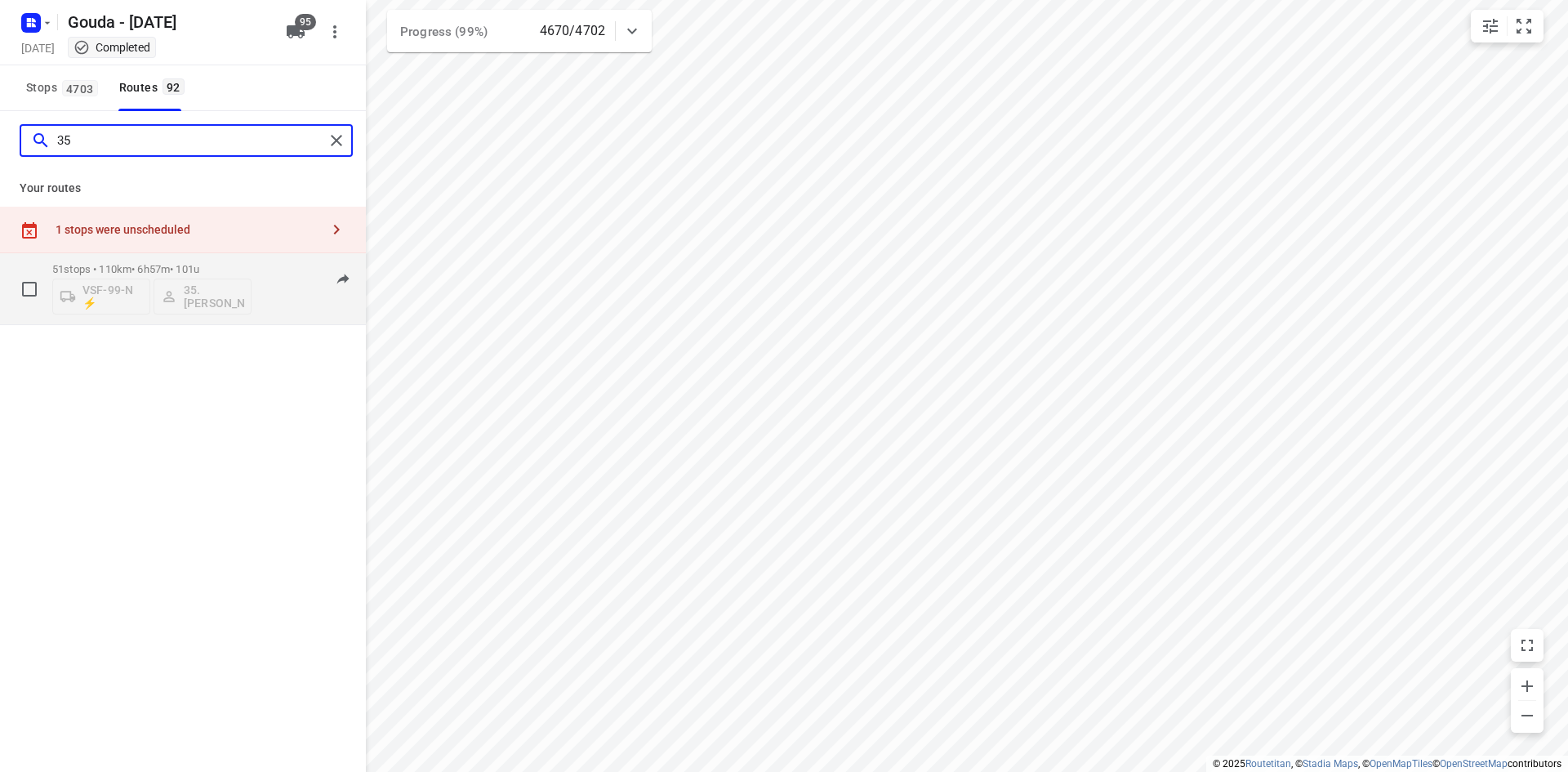
type input "35"
click at [270, 266] on div "08:21-14:52" at bounding box center [305, 293] width 82 height 60
click at [259, 280] on div "51 stops • 110km • 6h57m • 101u VSF-99-N ⚡ 35. [PERSON_NAME] 08:21-14:52" at bounding box center [208, 289] width 314 height 68
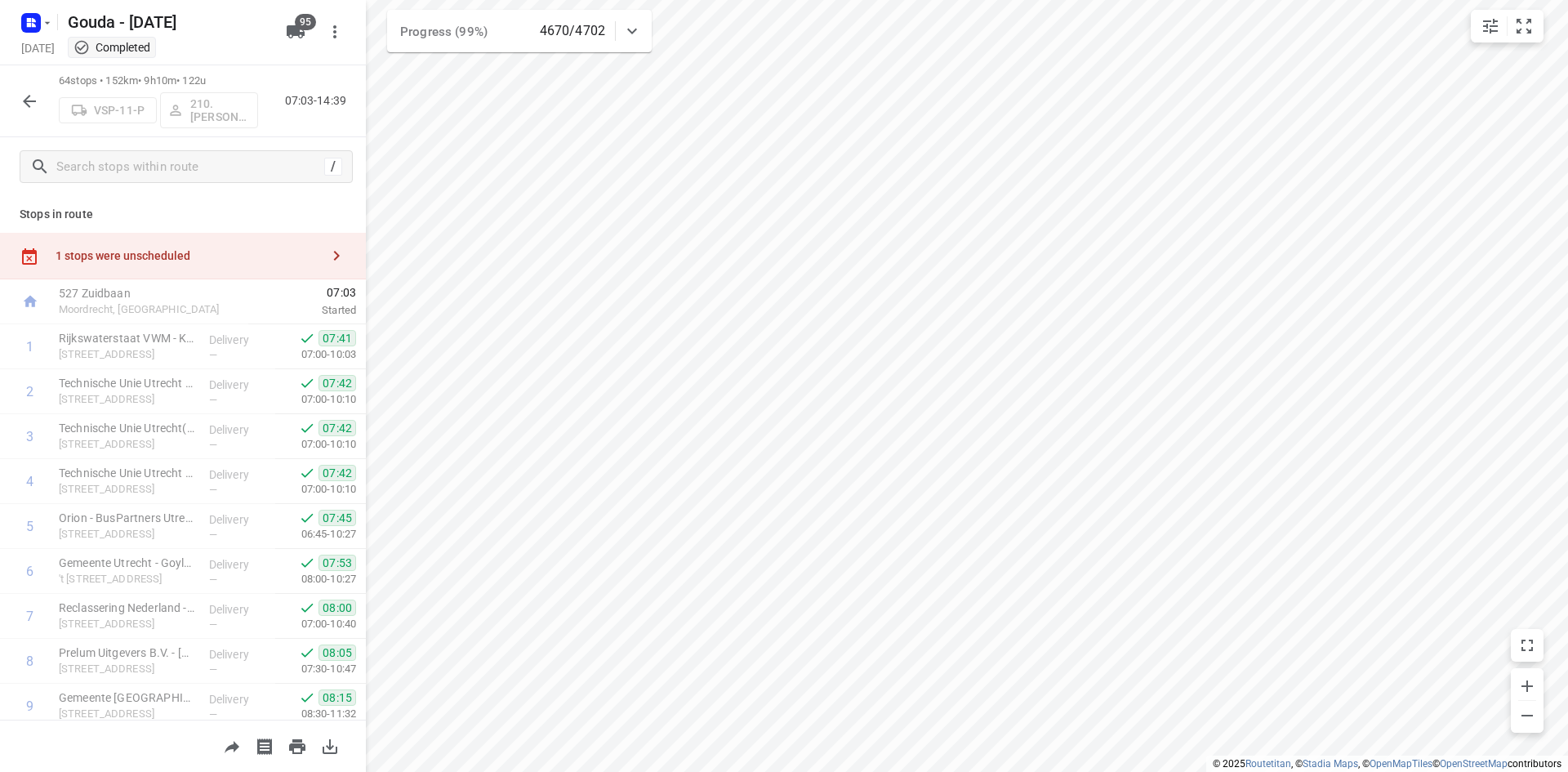
click at [31, 105] on icon "button" at bounding box center [29, 100] width 20 height 20
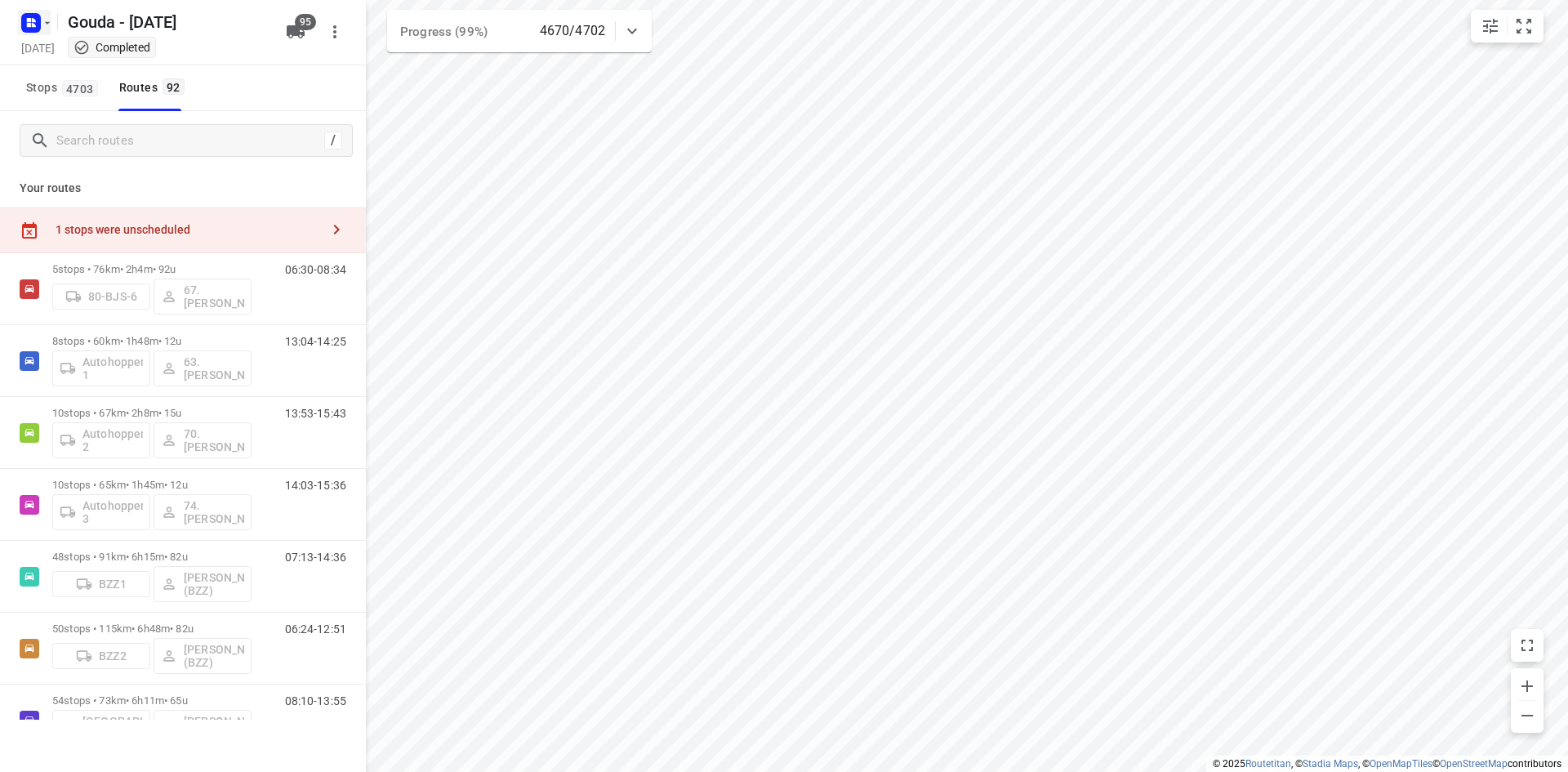
click at [28, 20] on icon "button" at bounding box center [29, 20] width 4 height 4
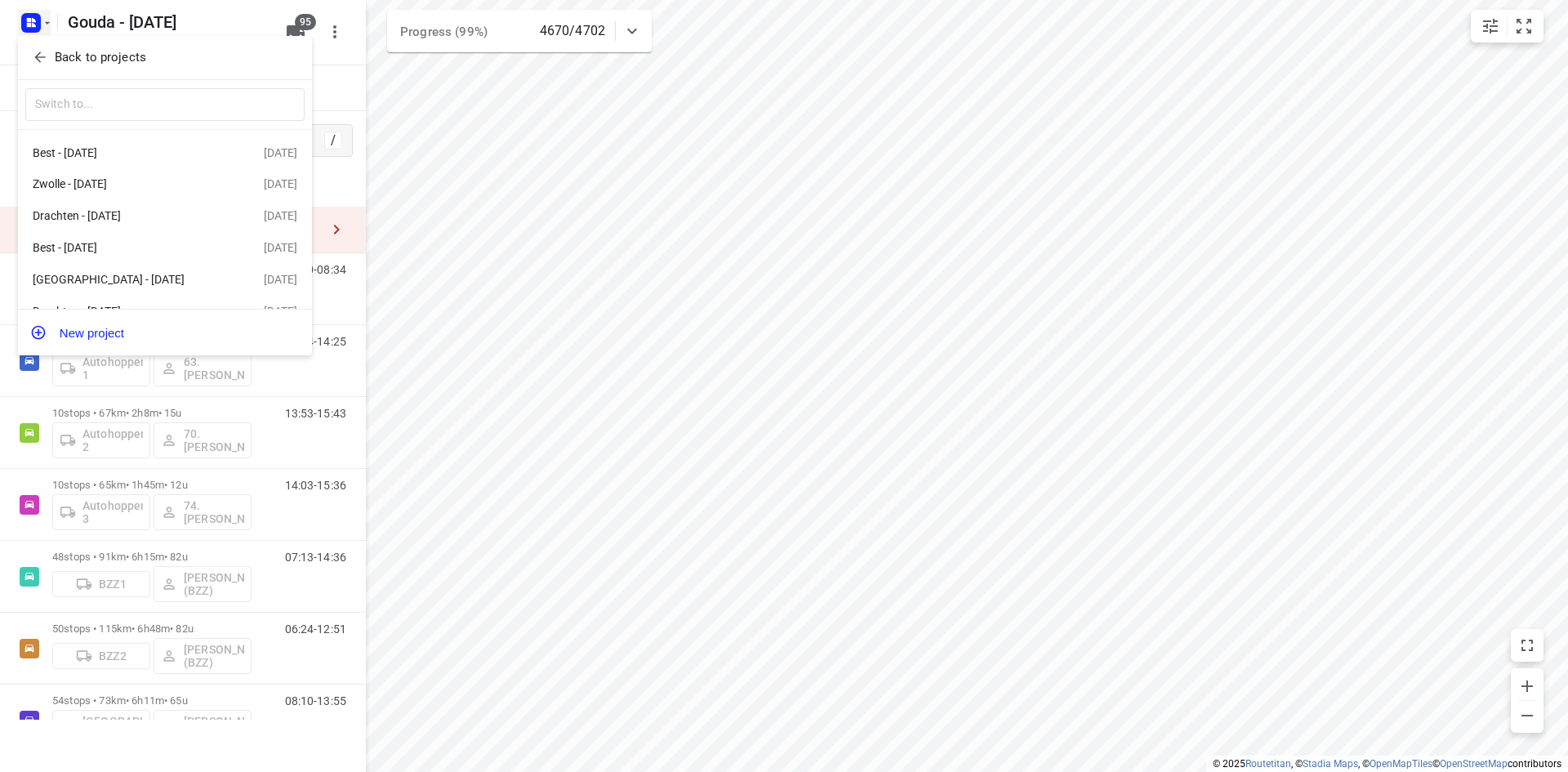
click at [40, 51] on icon "button" at bounding box center [39, 57] width 16 height 16
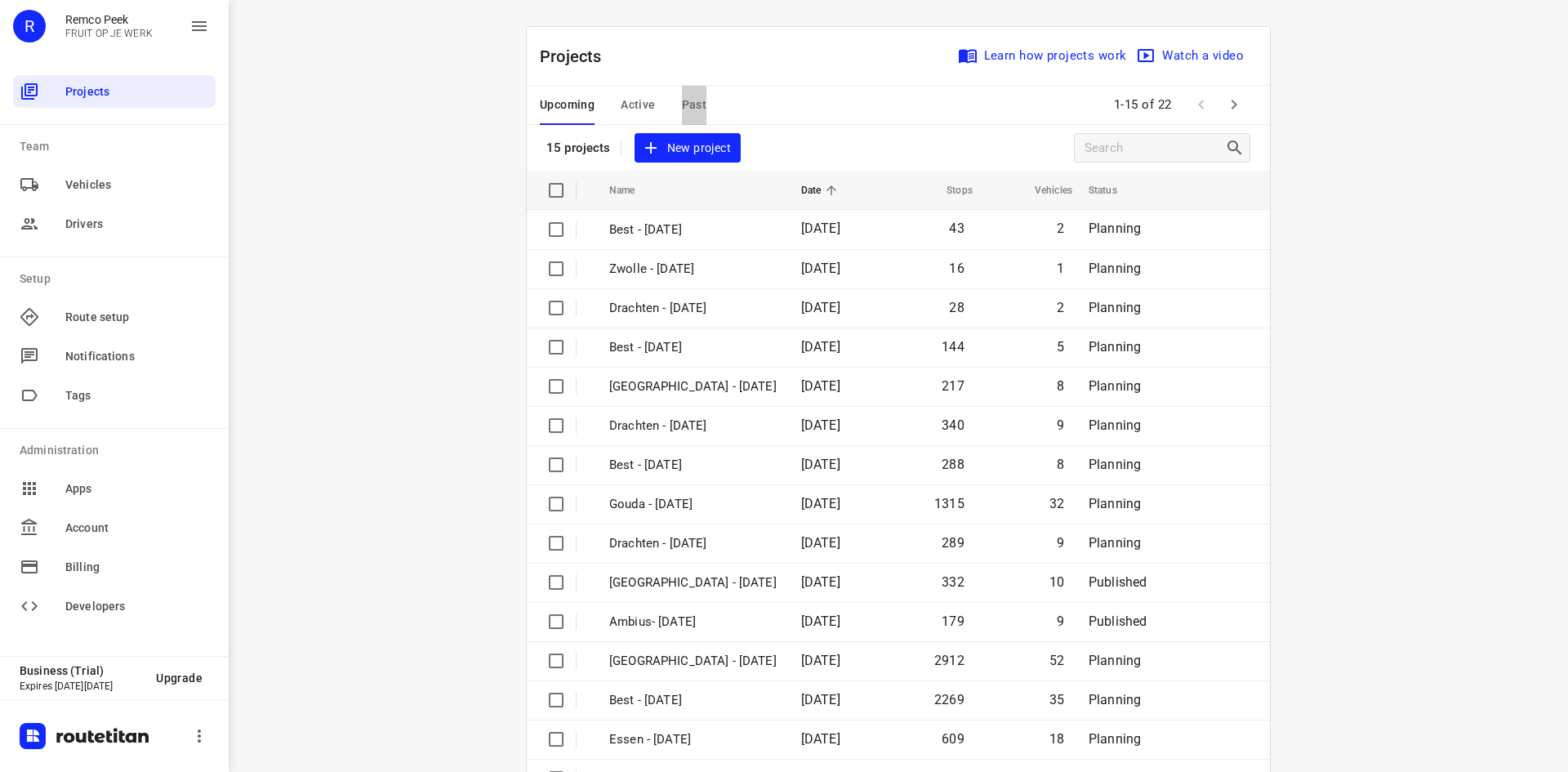
click at [691, 101] on span "Past" at bounding box center [694, 105] width 26 height 20
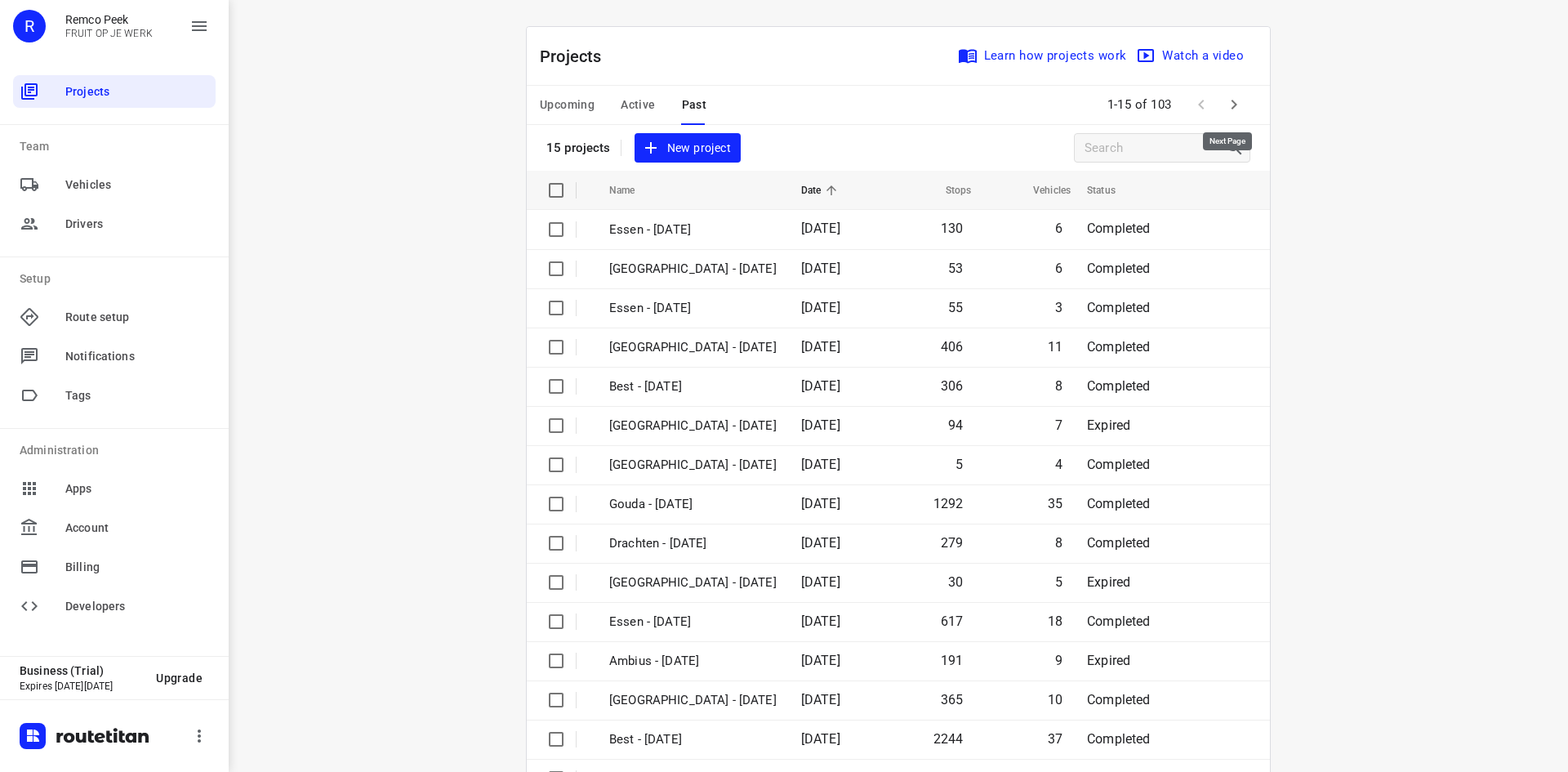
click at [1232, 105] on icon "button" at bounding box center [1234, 104] width 20 height 20
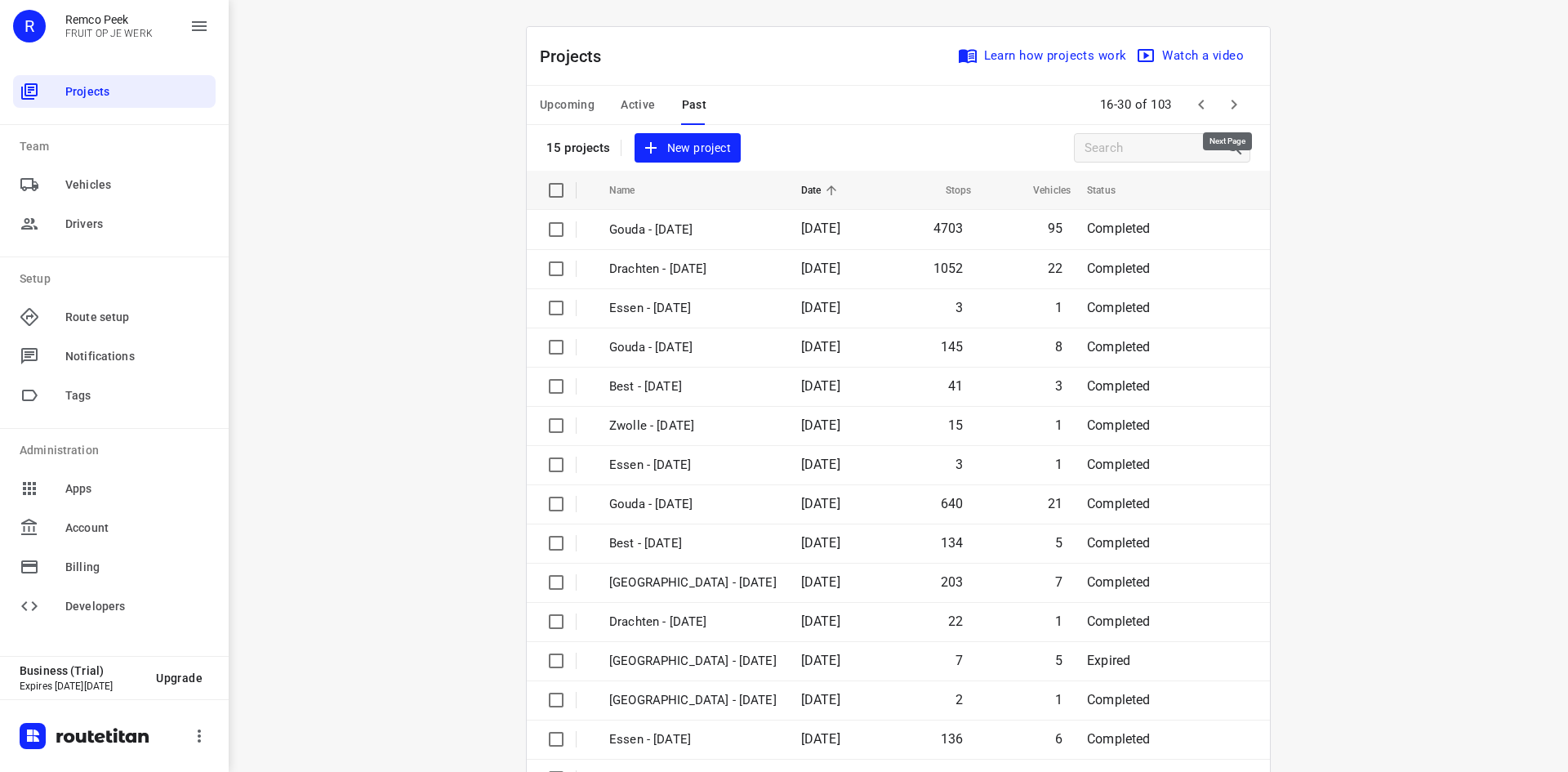
click at [1231, 104] on icon "button" at bounding box center [1234, 105] width 6 height 10
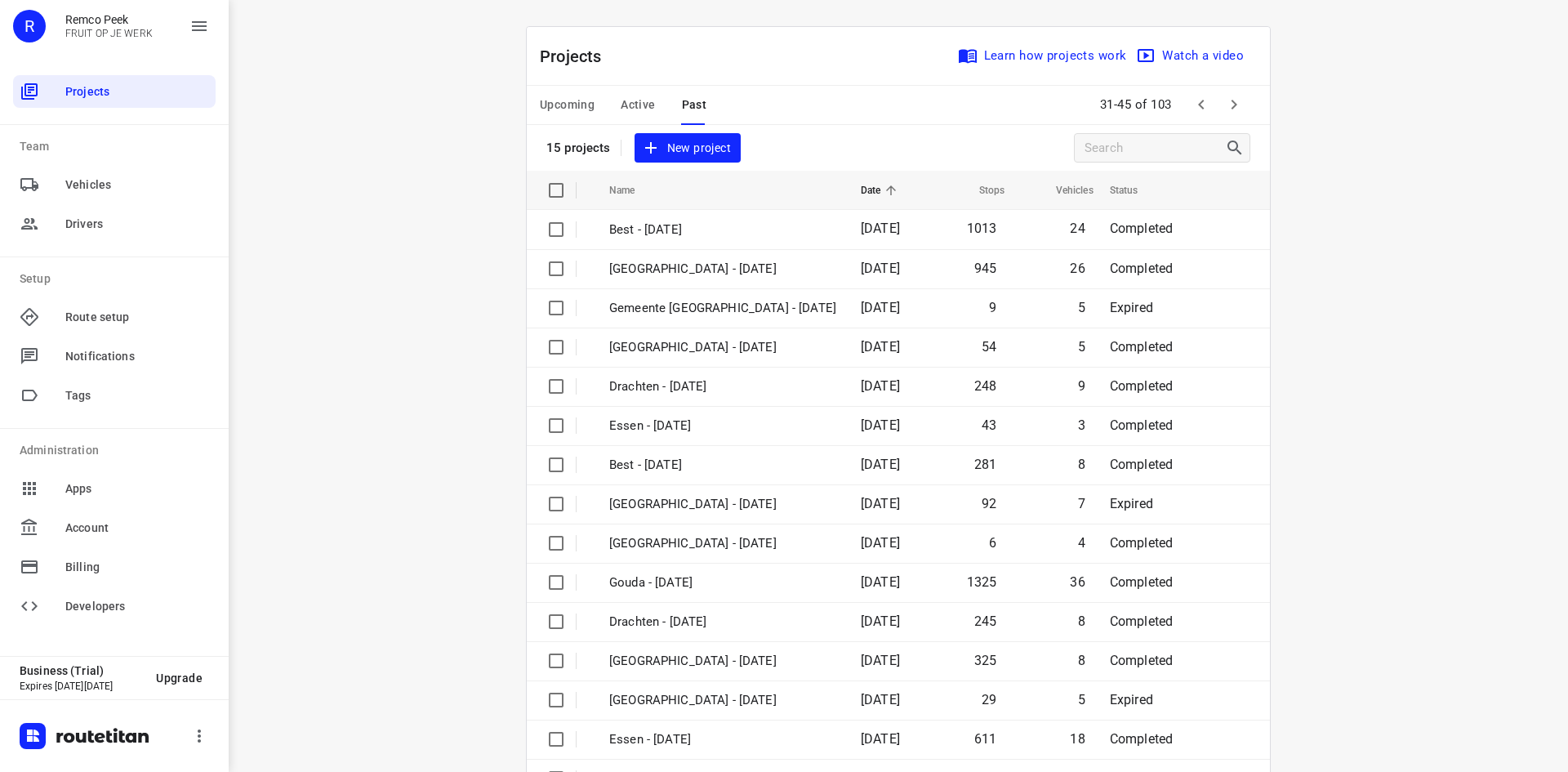
click at [1231, 106] on icon "button" at bounding box center [1234, 104] width 20 height 20
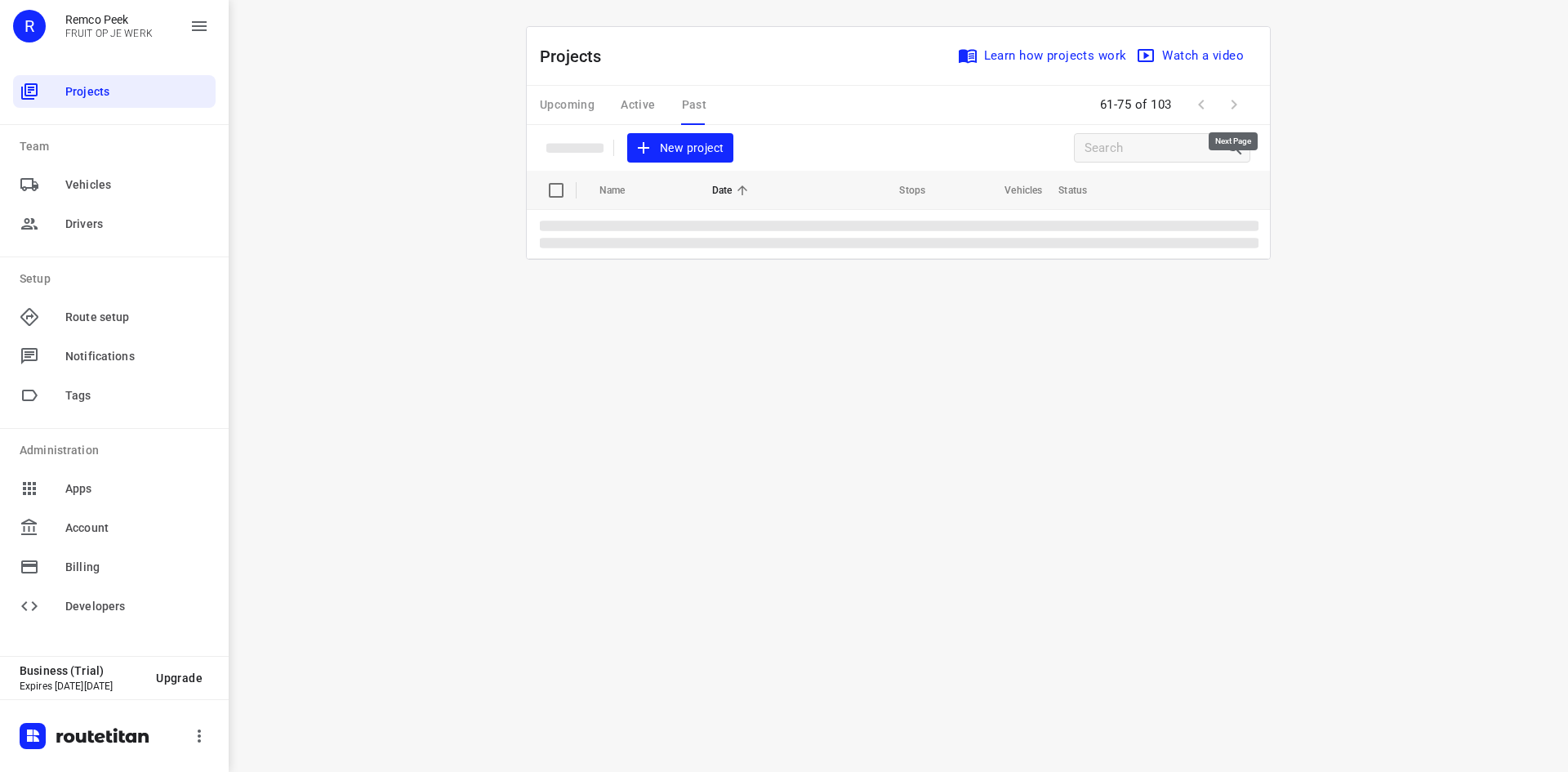
click at [1231, 102] on span at bounding box center [1234, 105] width 32 height 32
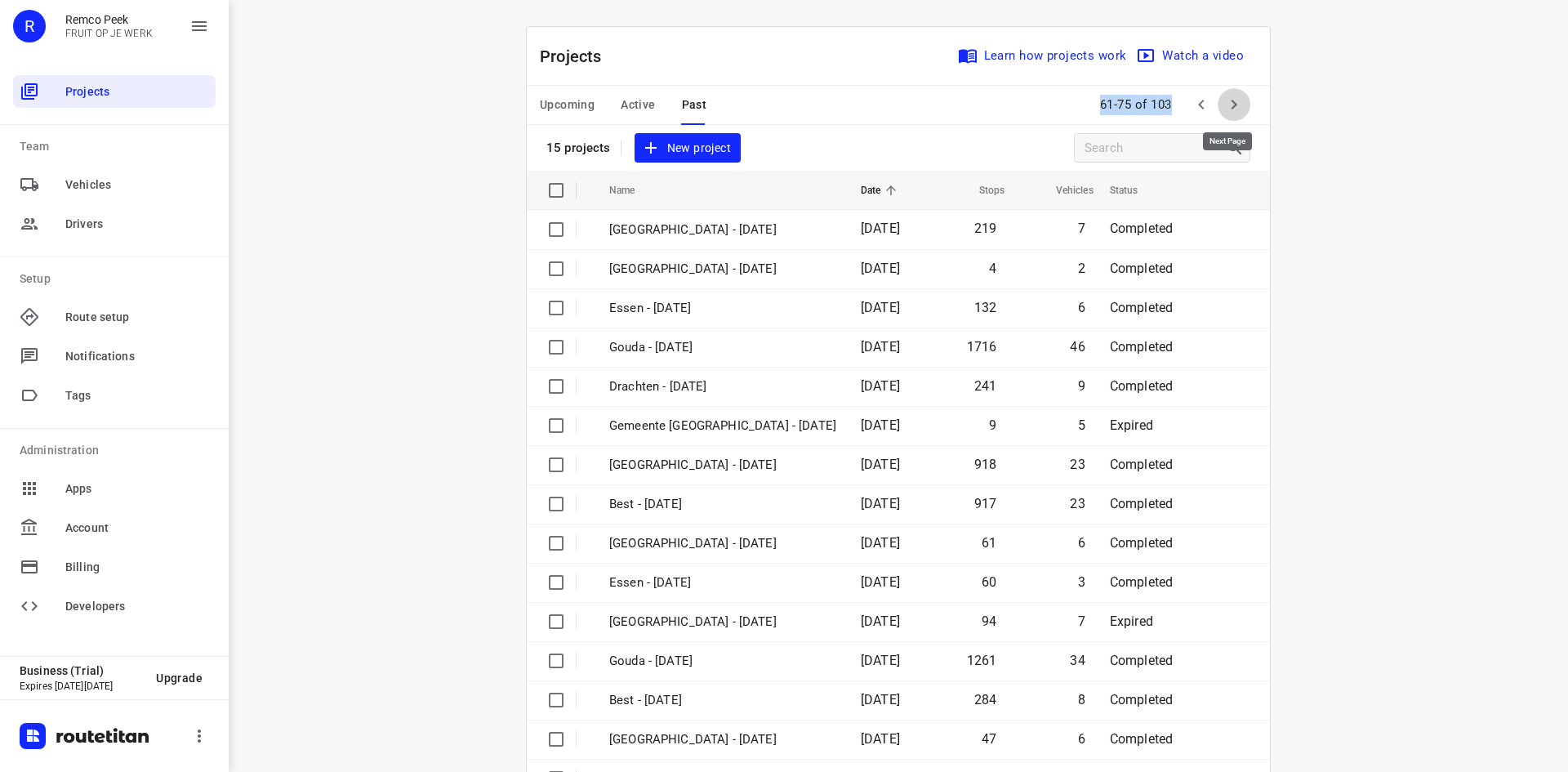
click at [1231, 102] on icon "button" at bounding box center [1234, 104] width 20 height 20
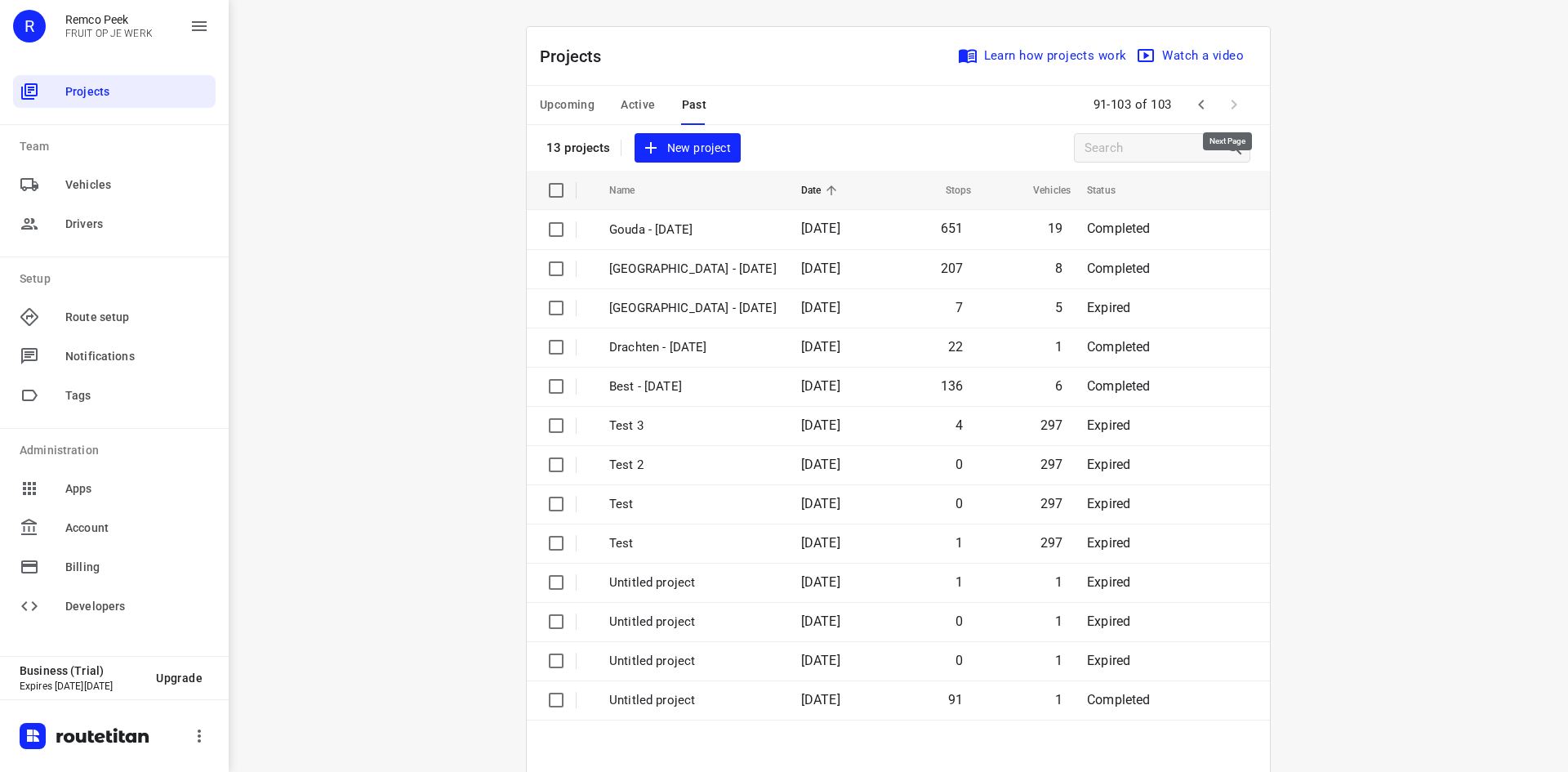
click at [1235, 104] on span at bounding box center [1234, 105] width 32 height 32
click at [1224, 100] on span at bounding box center [1234, 105] width 32 height 32
click at [1231, 104] on span at bounding box center [1234, 105] width 32 height 32
click at [1199, 105] on icon "button" at bounding box center [1200, 104] width 20 height 20
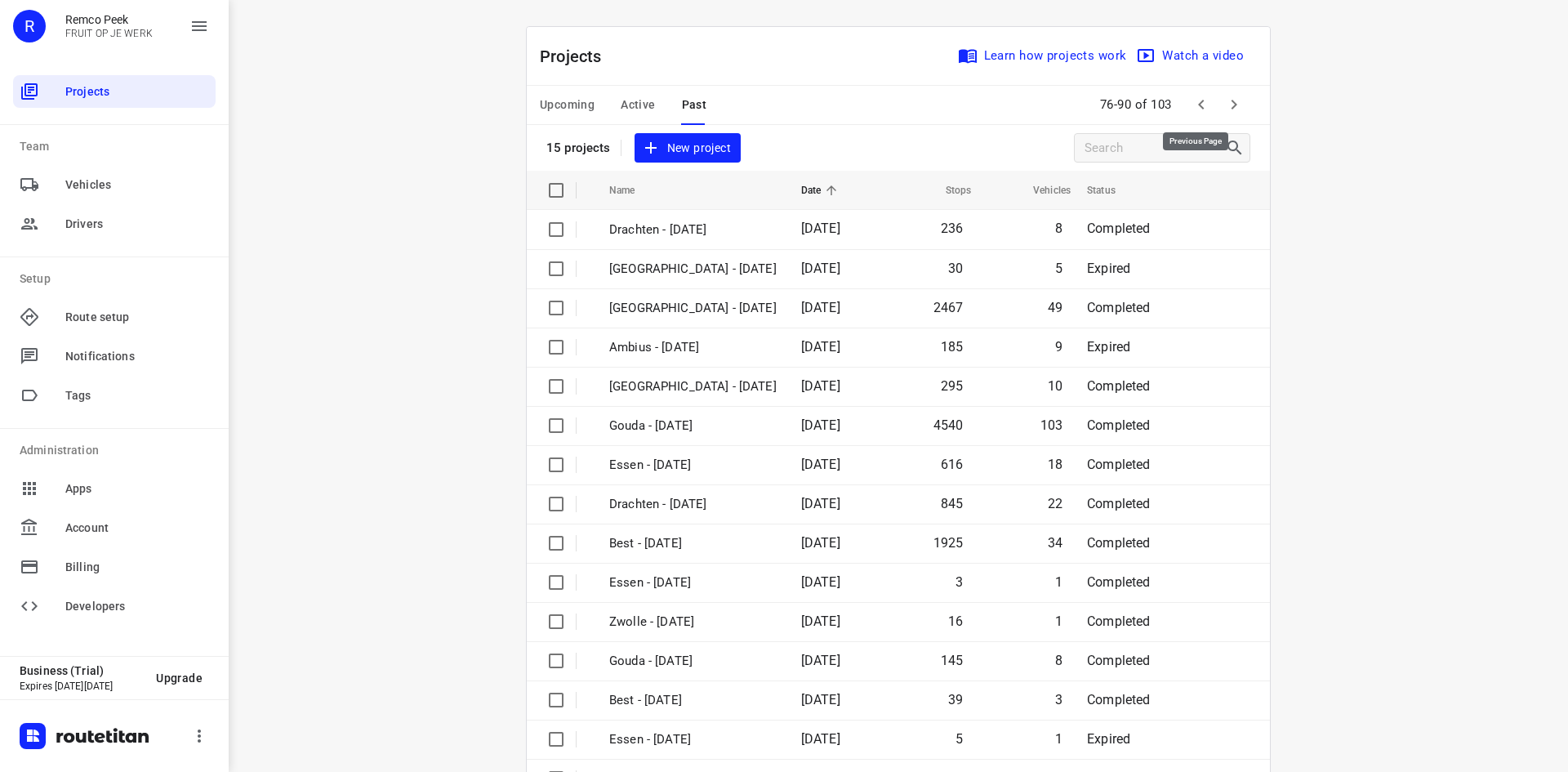
click at [1199, 105] on icon "button" at bounding box center [1200, 104] width 20 height 20
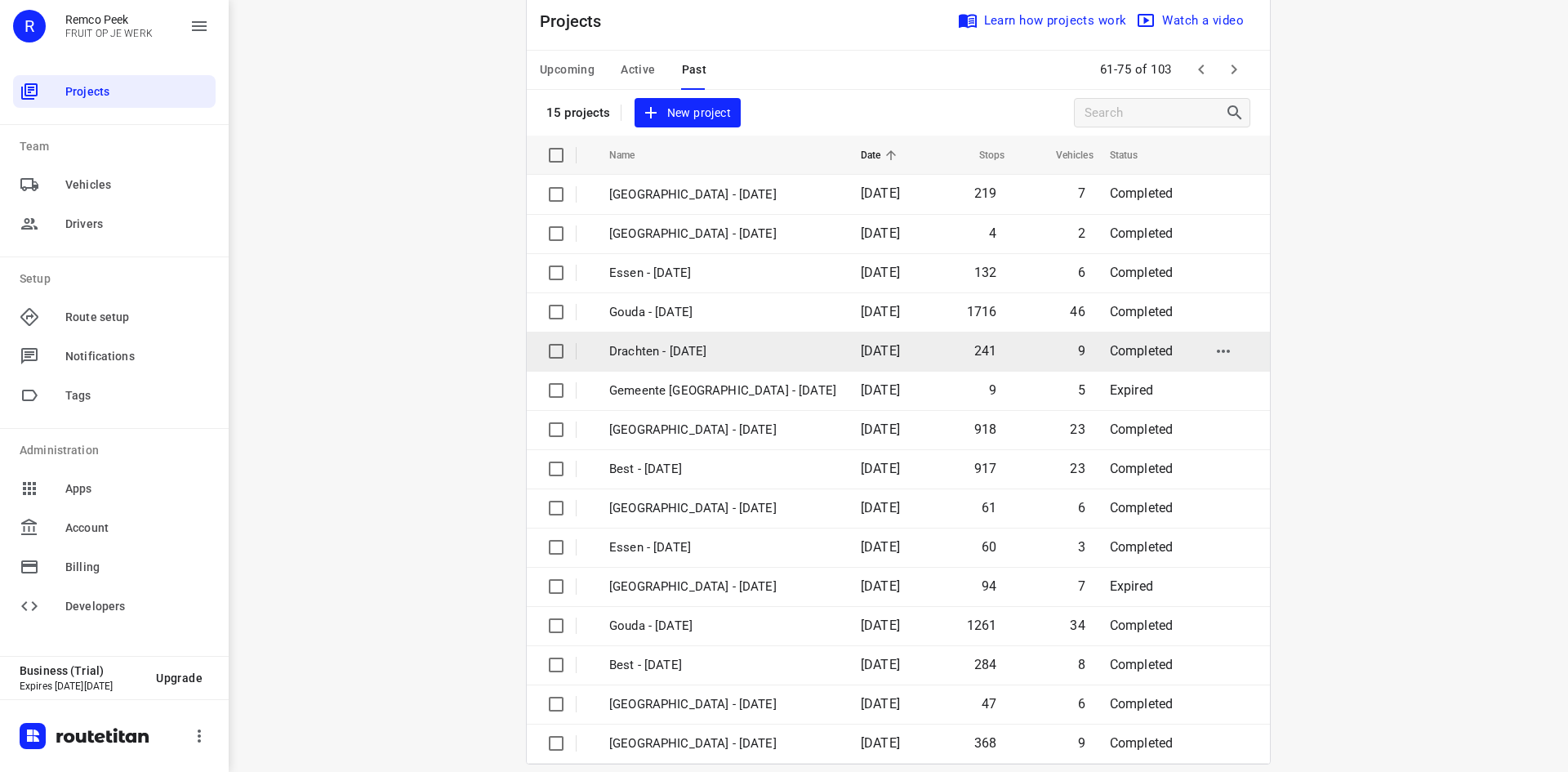
scroll to position [54, 0]
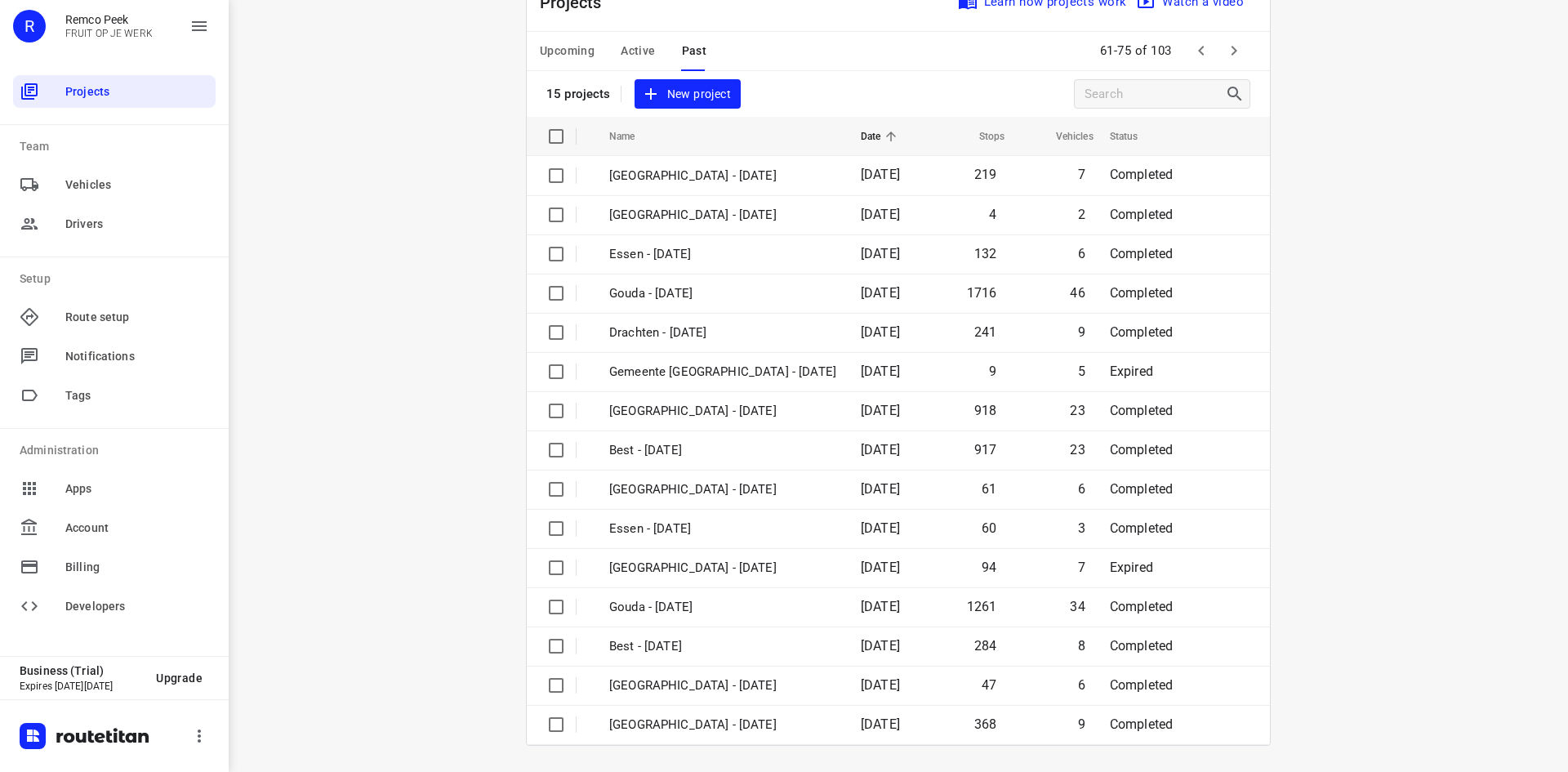
click at [685, 48] on span "Past" at bounding box center [694, 51] width 26 height 20
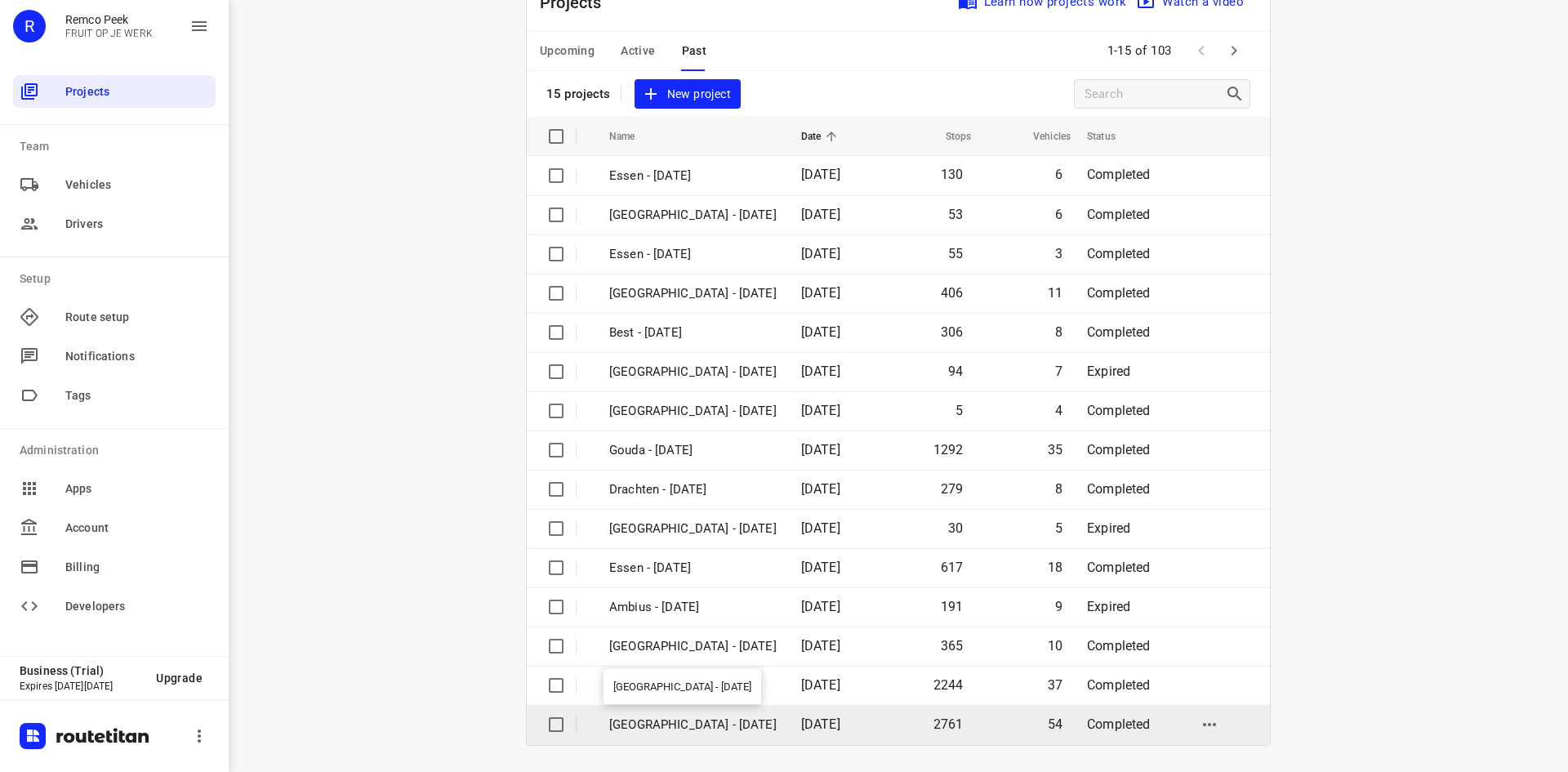
click at [689, 722] on p "[GEOGRAPHIC_DATA] - [DATE]" at bounding box center [693, 725] width 168 height 19
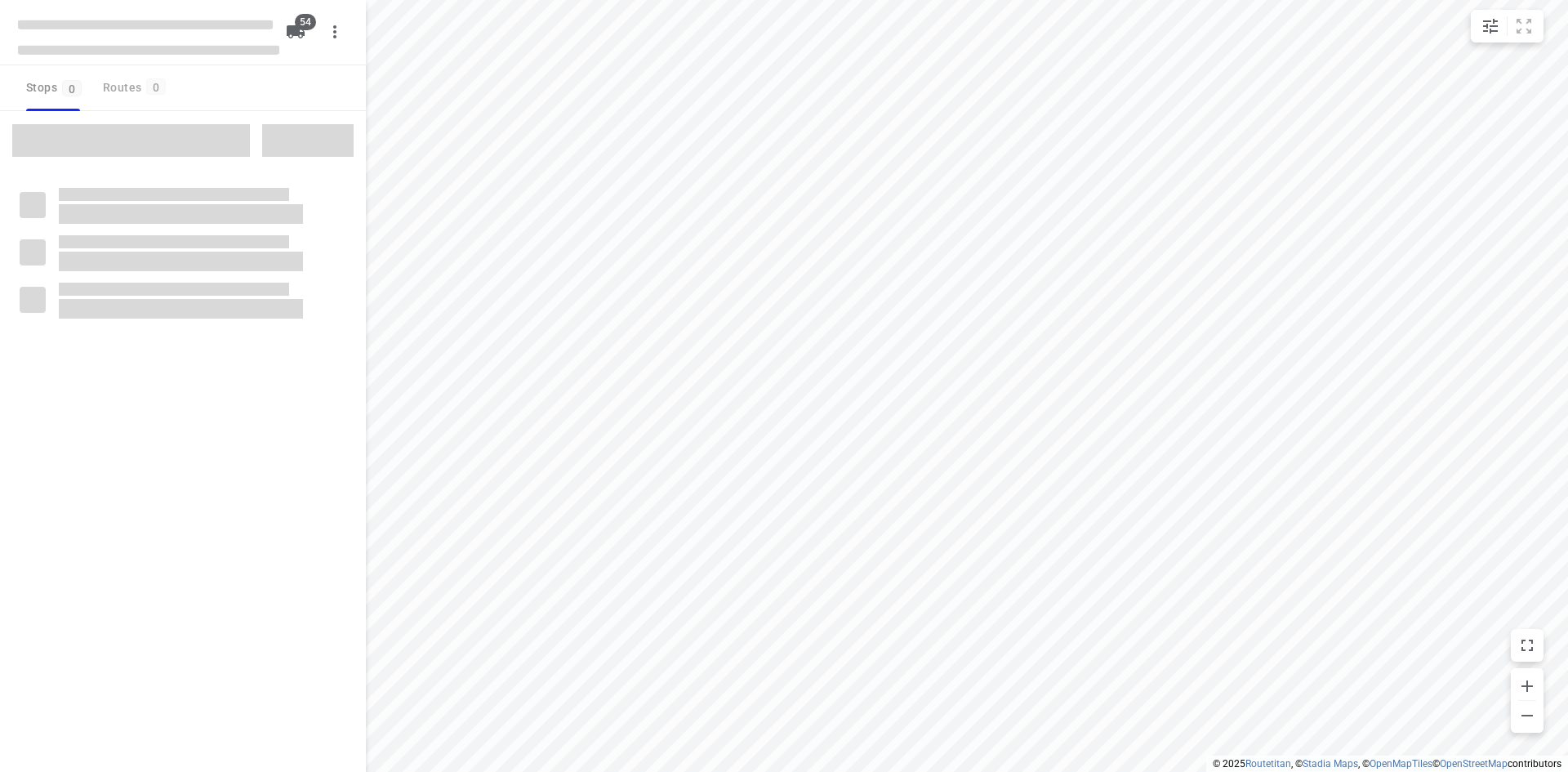
type input "distance"
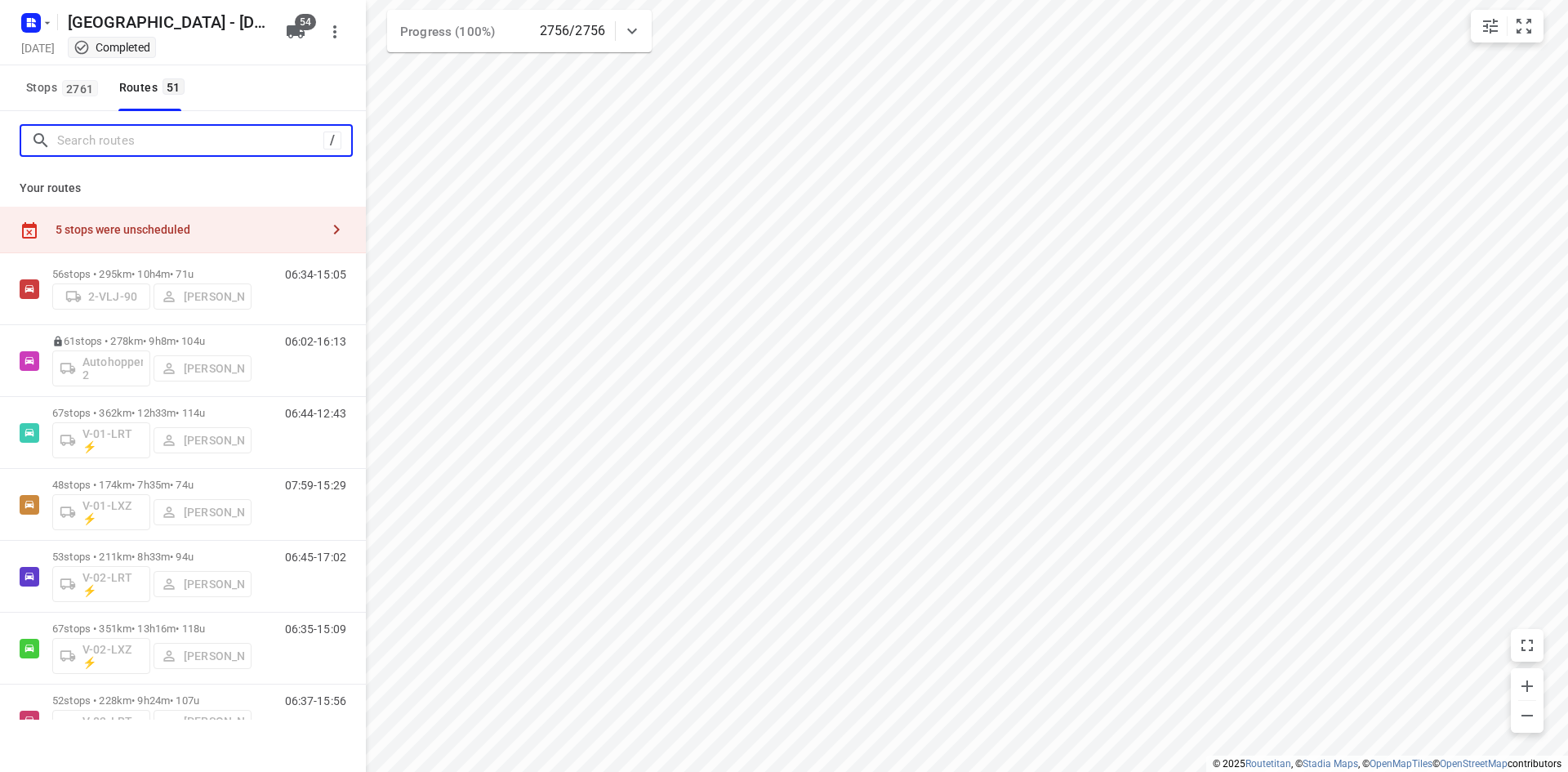
click at [141, 136] on input "Search routes" at bounding box center [190, 141] width 266 height 26
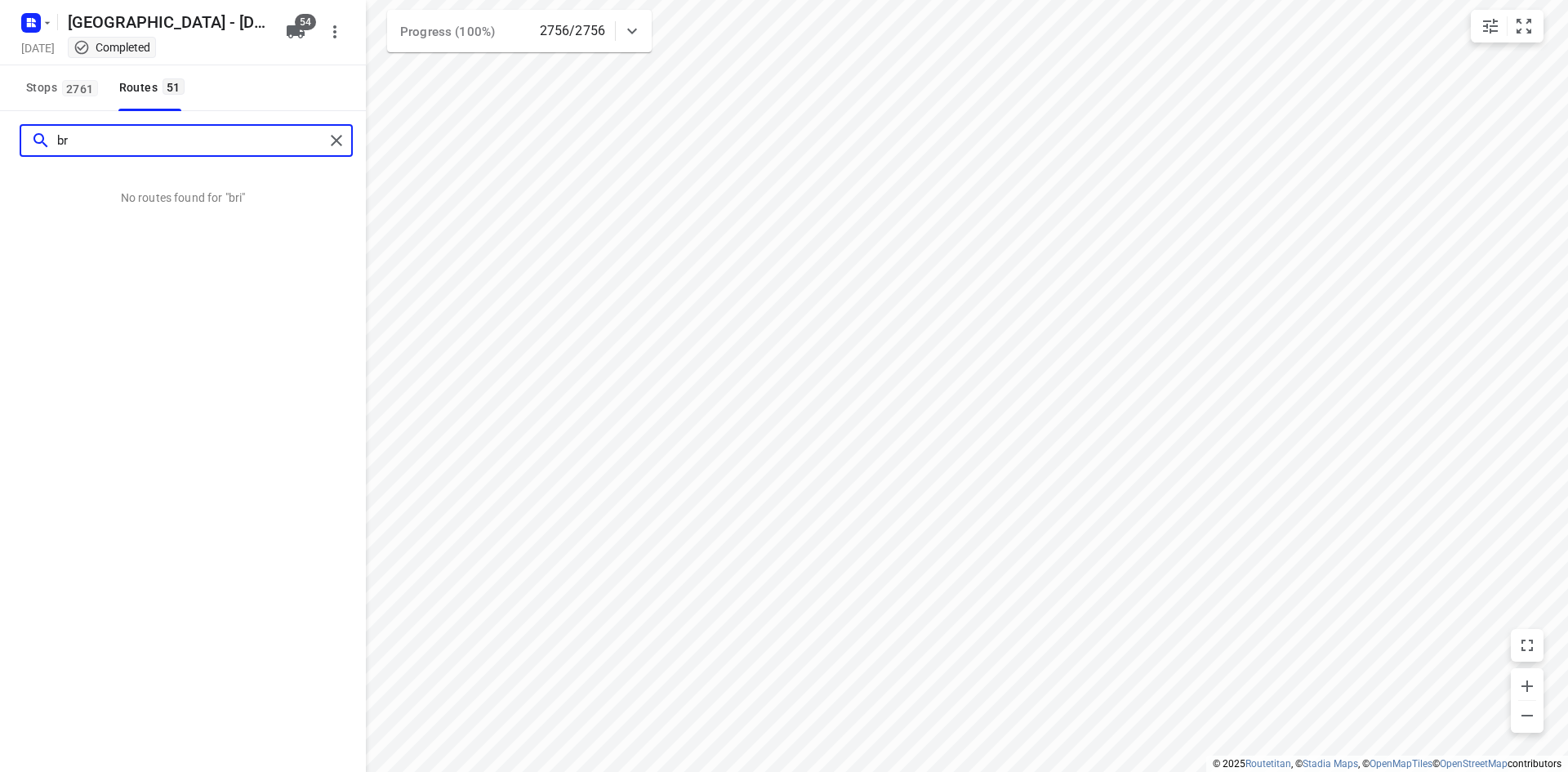
type input "b"
